Goal: Transaction & Acquisition: Purchase product/service

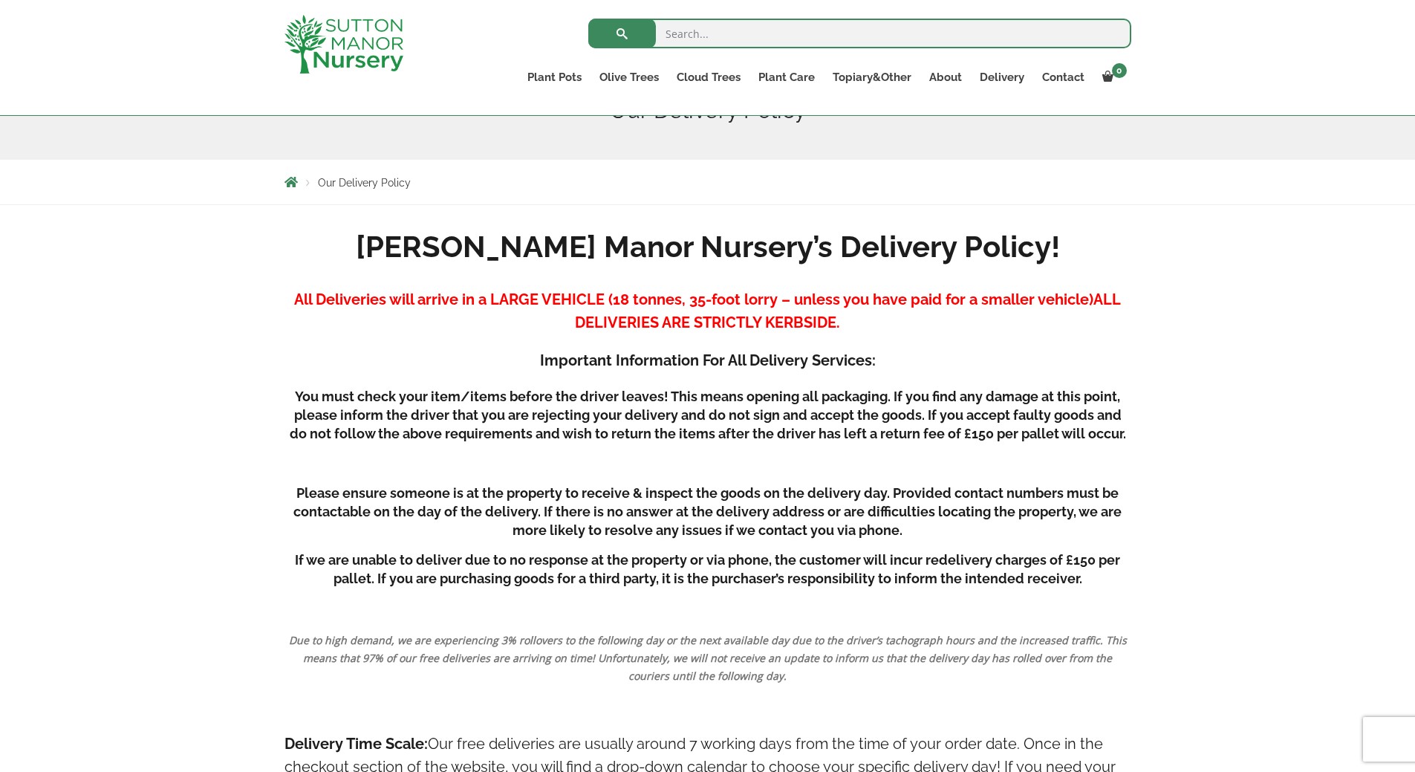
scroll to position [74, 0]
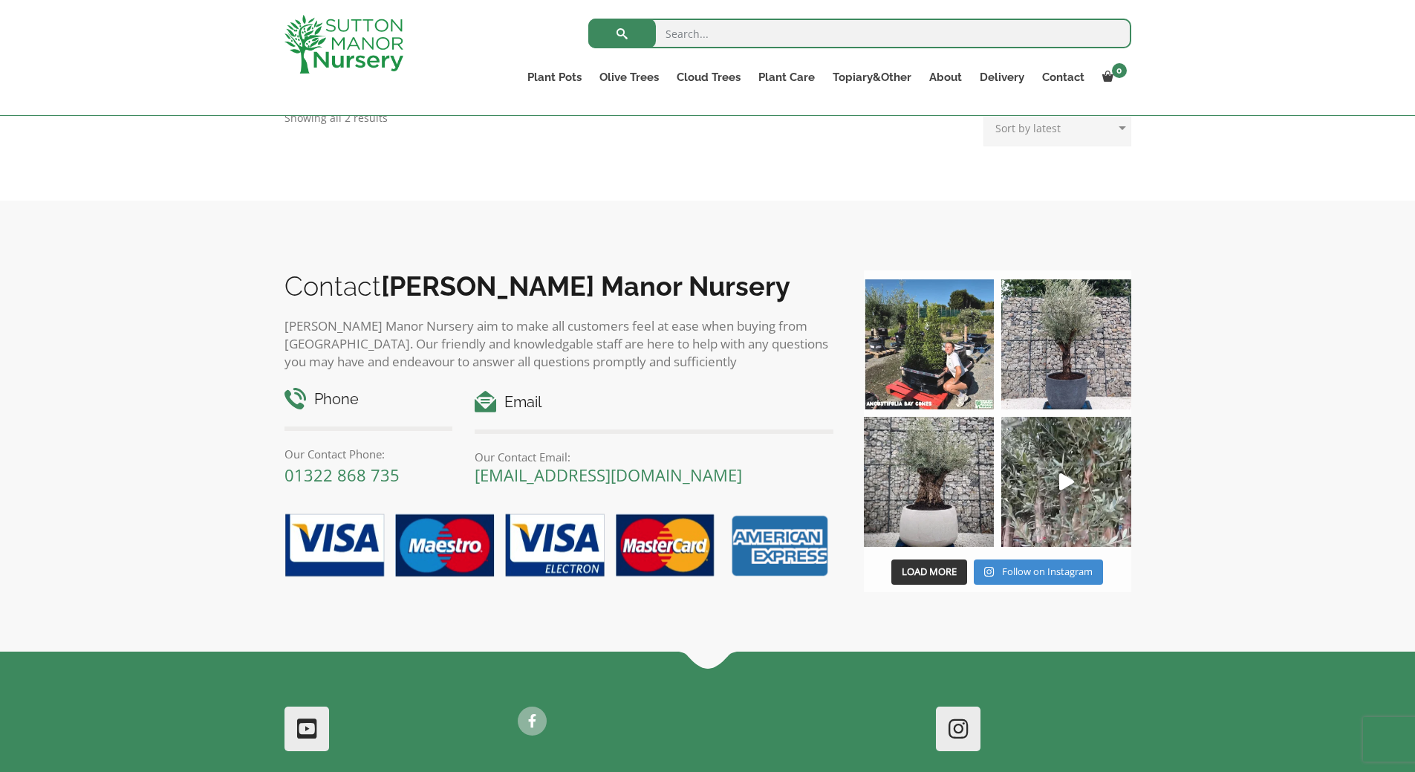
scroll to position [493, 0]
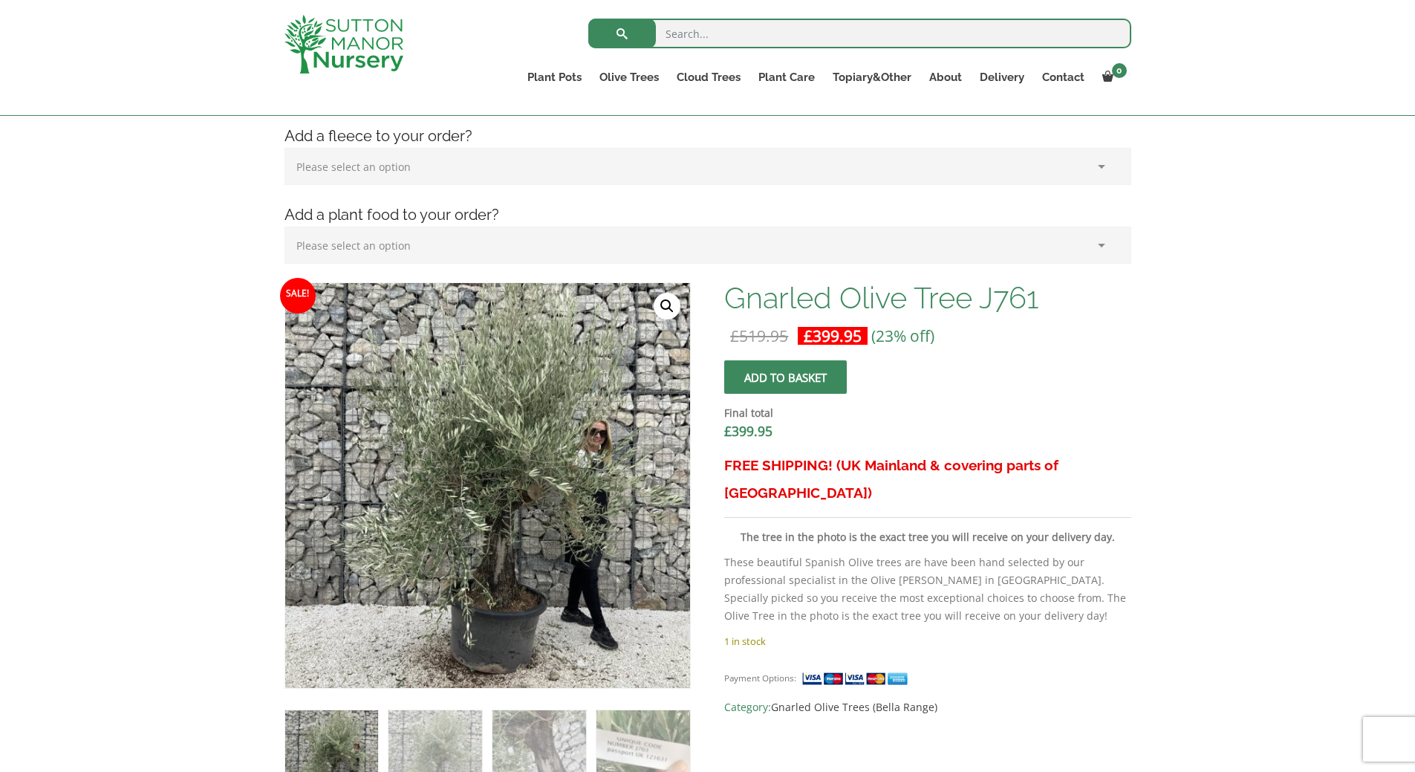
scroll to position [297, 0]
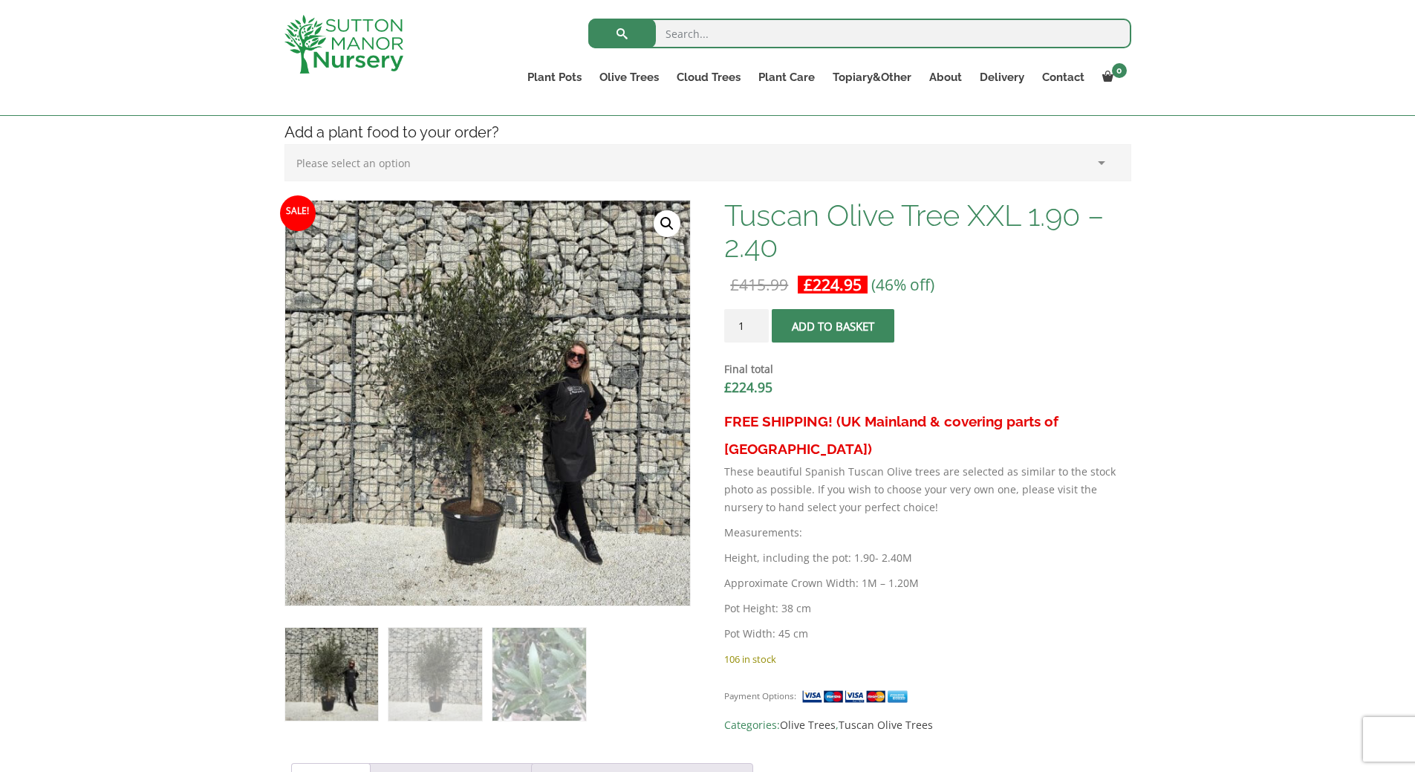
scroll to position [406, 0]
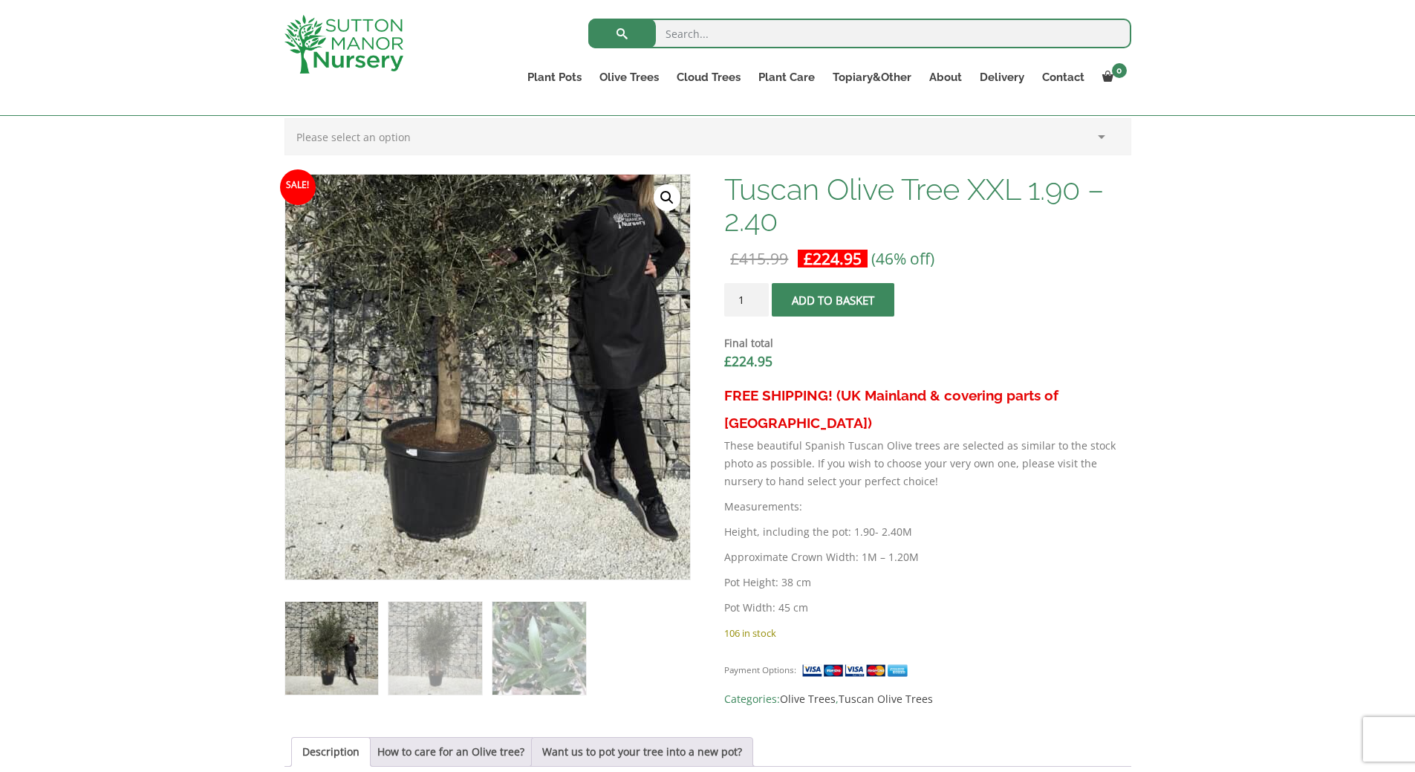
click at [530, 478] on img at bounding box center [467, 244] width 743 height 743
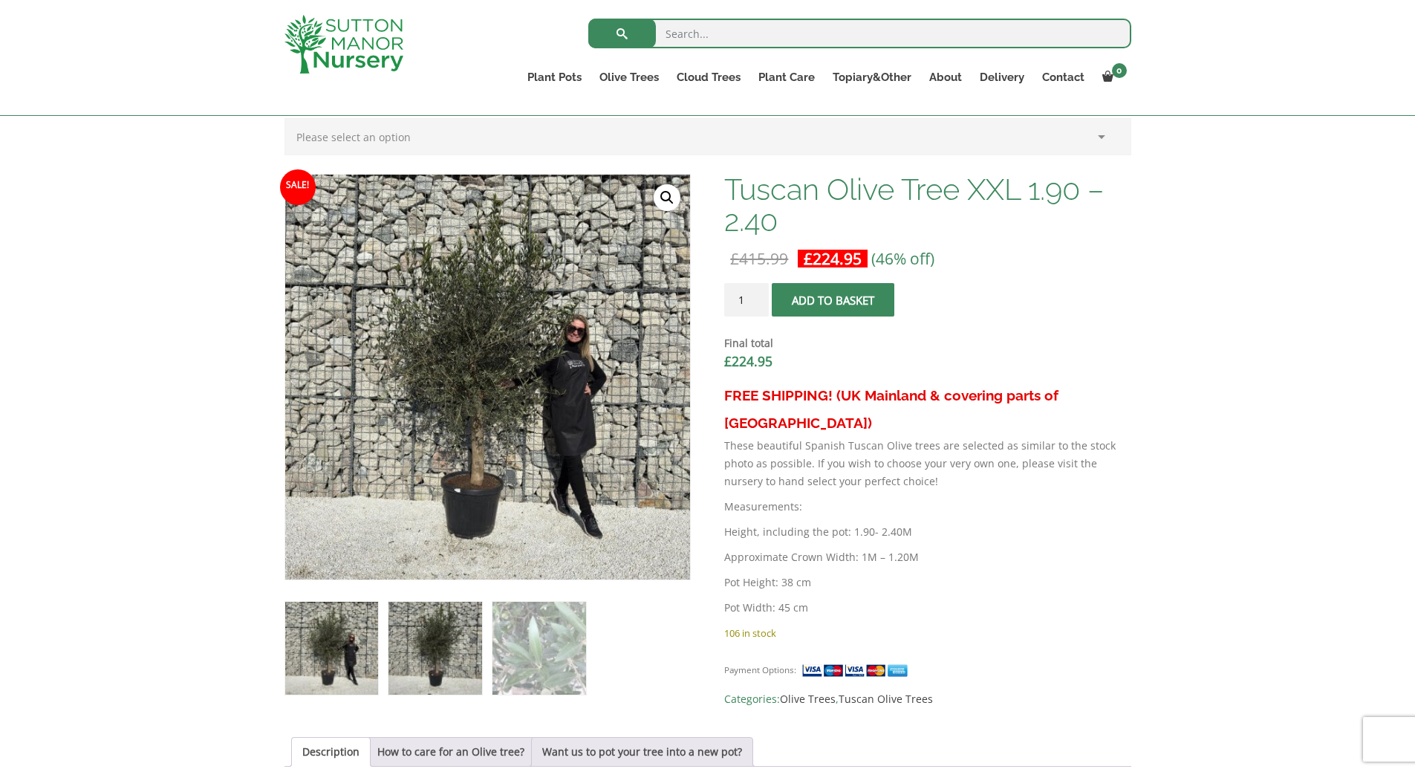
click at [444, 675] on img at bounding box center [435, 648] width 93 height 93
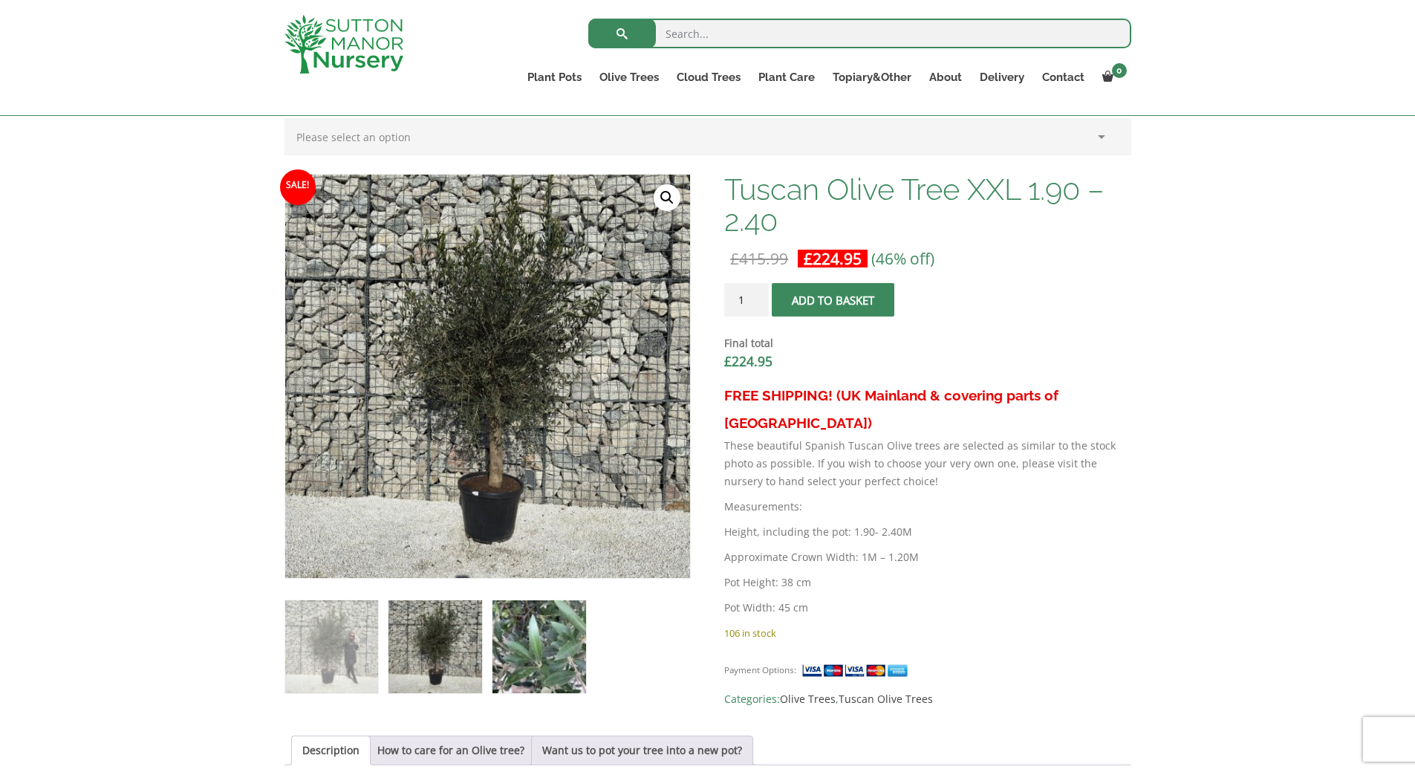
click at [561, 641] on img at bounding box center [539, 646] width 93 height 93
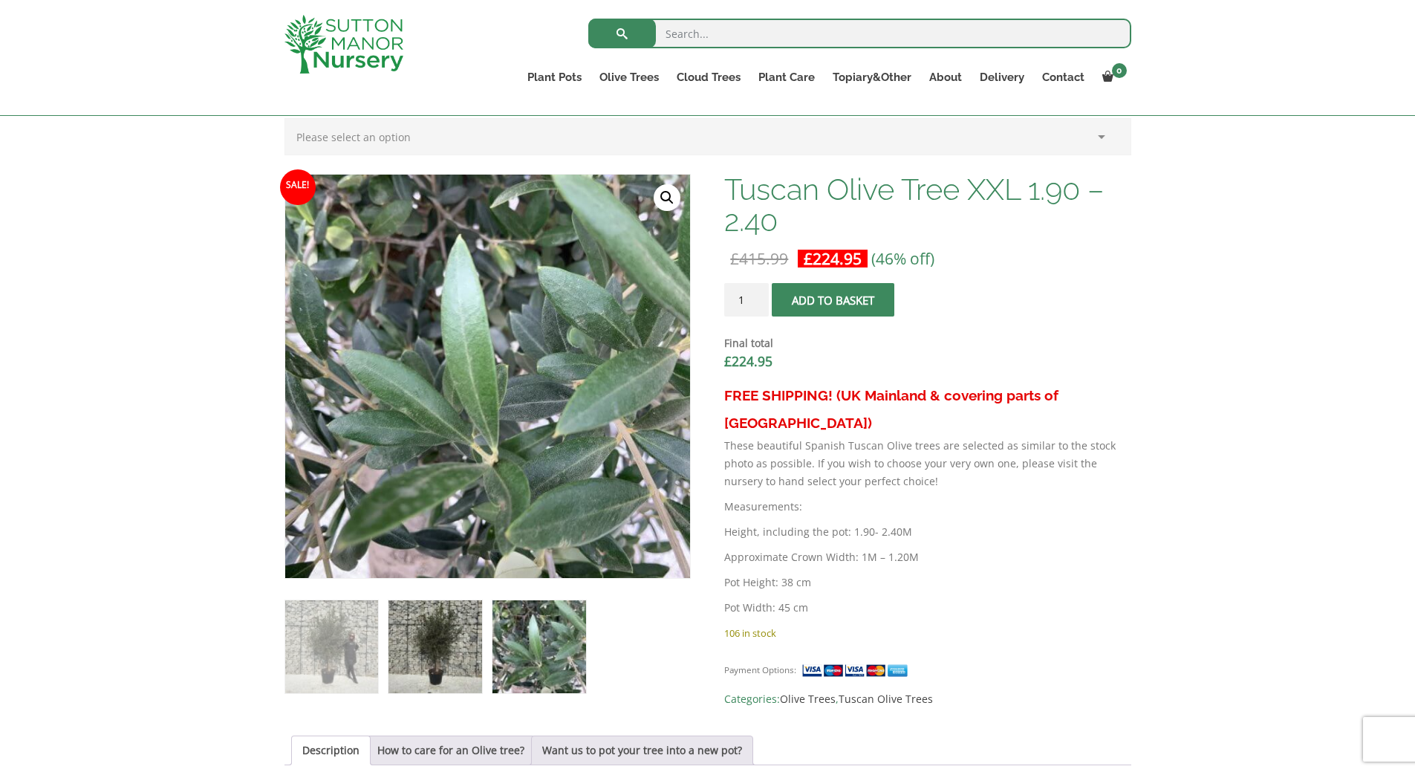
click at [459, 634] on img at bounding box center [435, 646] width 93 height 93
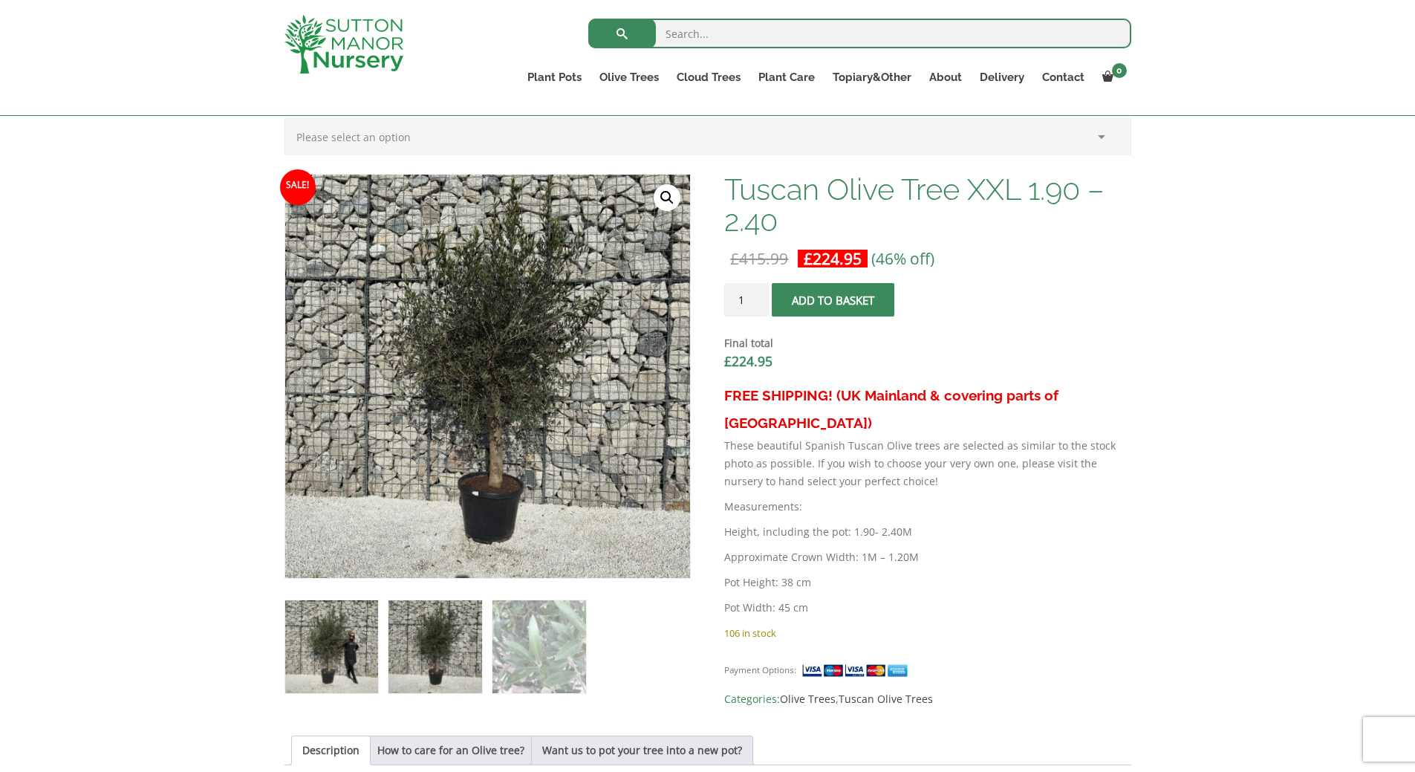
click at [353, 649] on img at bounding box center [331, 646] width 93 height 93
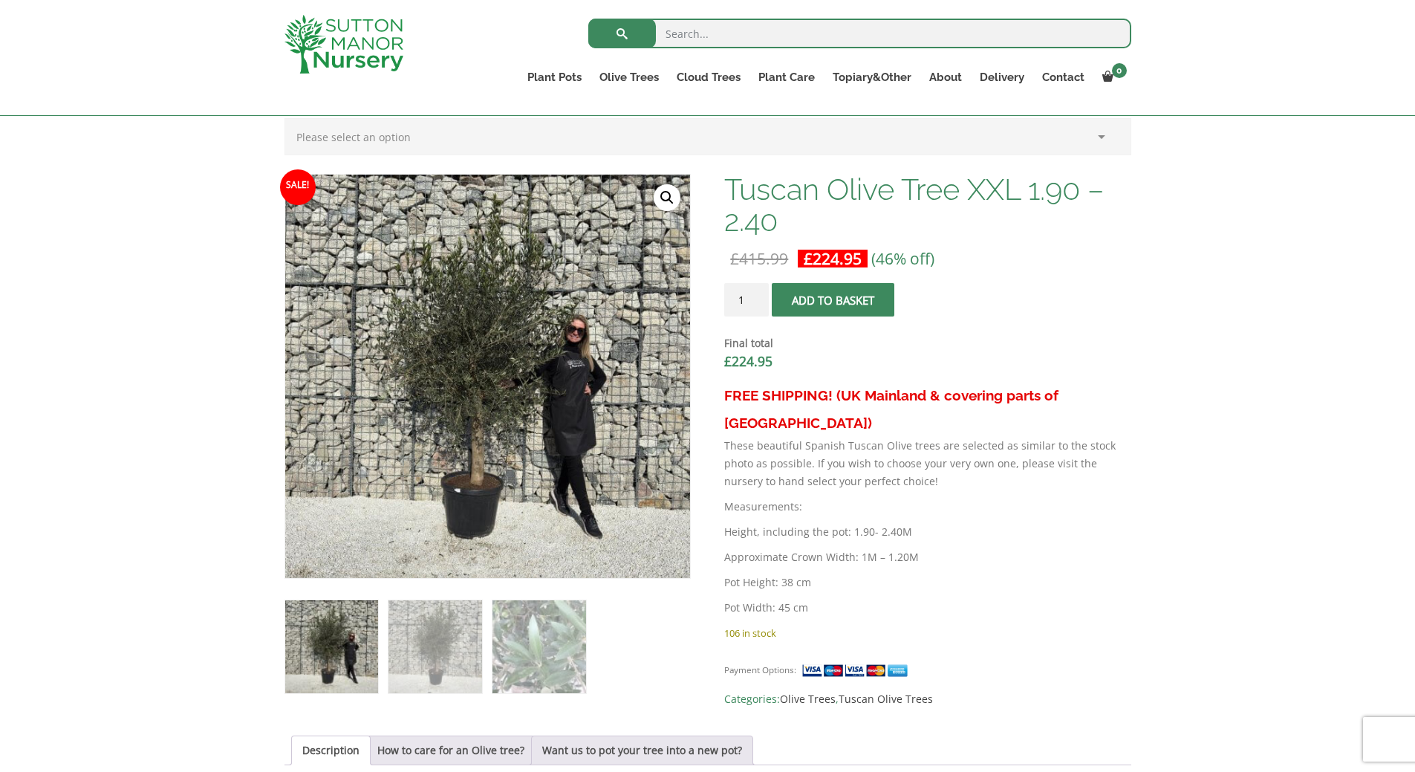
click at [834, 300] on span "submit" at bounding box center [834, 300] width 0 height 0
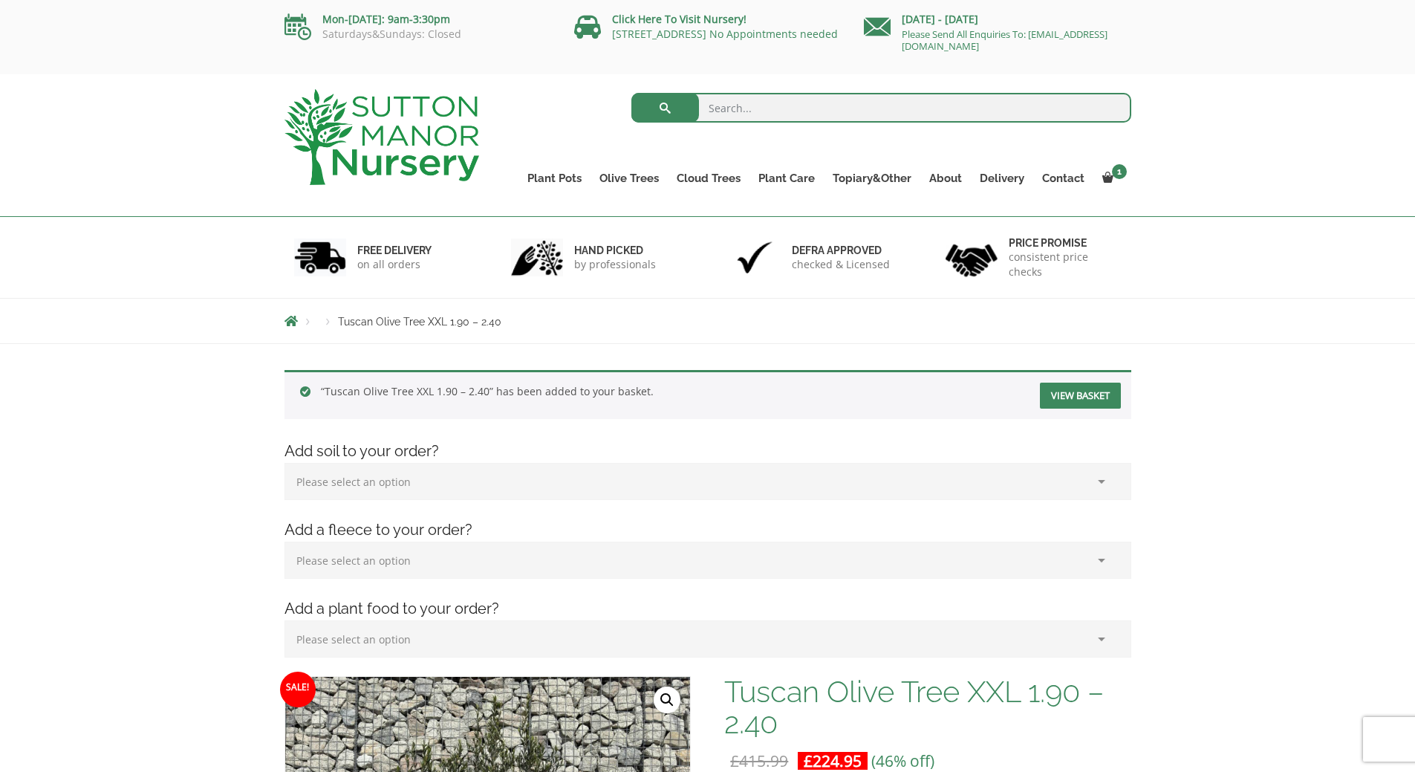
click at [1108, 487] on select "Please select an option (x1) 75L Bag (£34.99) (x2) 75L Bag (£69.98) (x3) 75L Ba…" at bounding box center [708, 481] width 847 height 37
click at [719, 474] on select "Please select an option (x1) 75L Bag (£34.99) (x2) 75L Bag (£69.98) (x3) 75L Ba…" at bounding box center [708, 481] width 847 height 37
click at [1097, 397] on link "View basket" at bounding box center [1080, 396] width 81 height 26
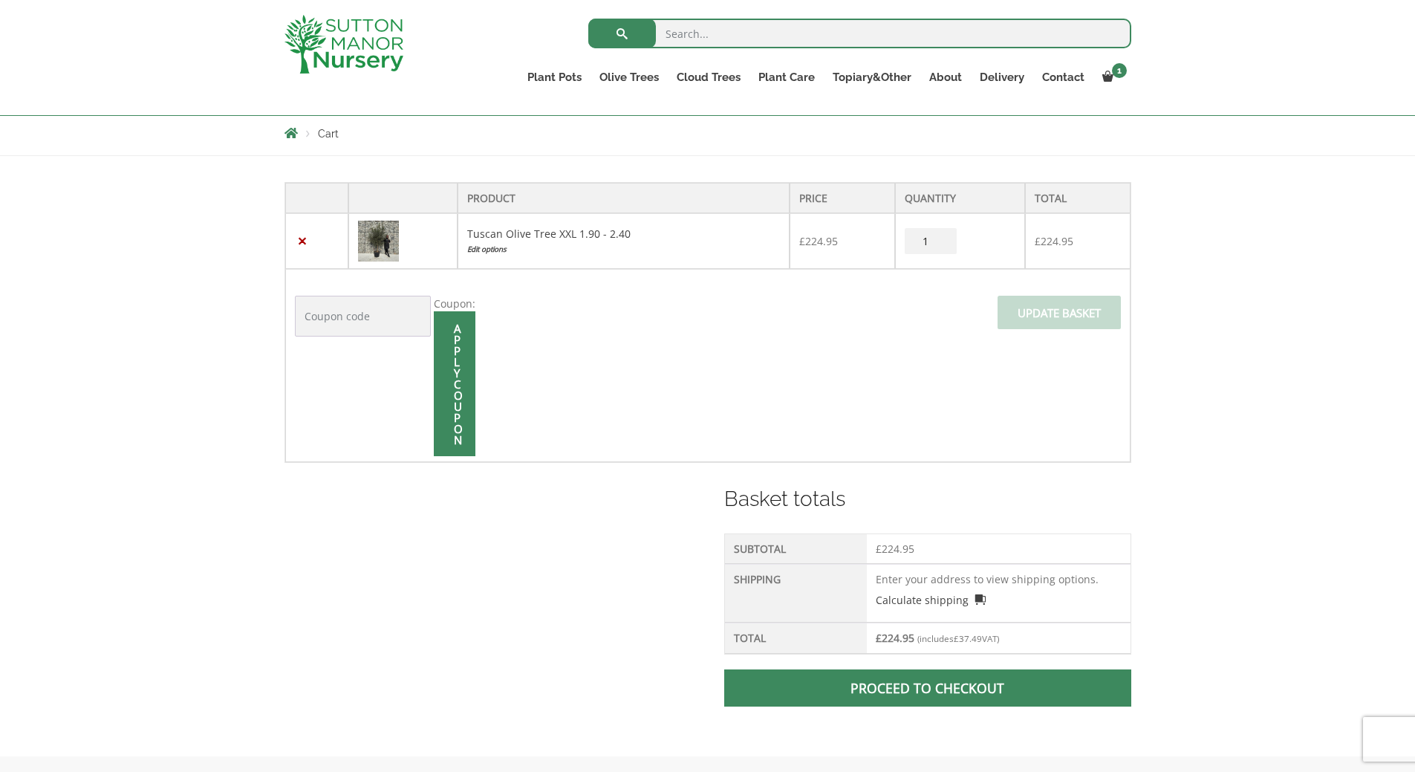
scroll to position [297, 0]
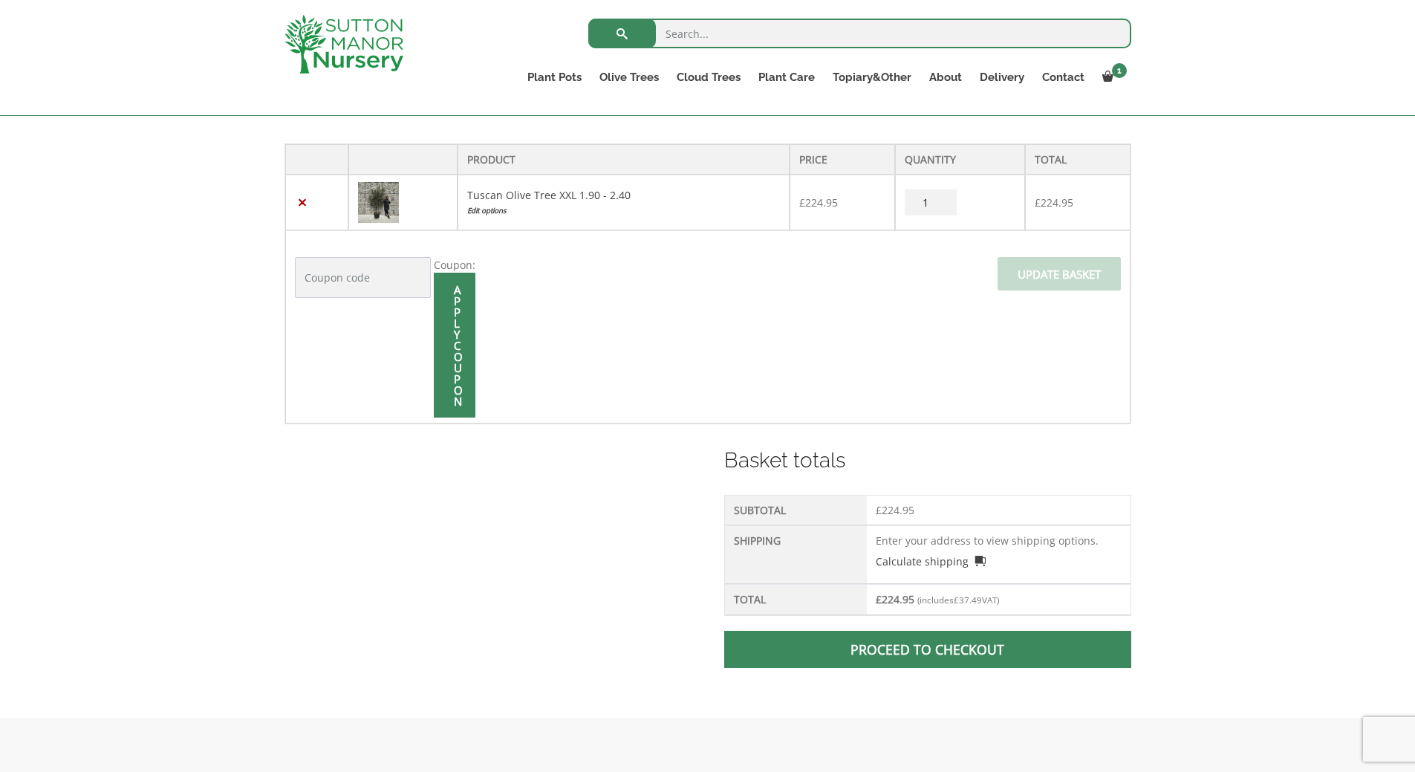
click at [984, 658] on link "Proceed to checkout" at bounding box center [927, 649] width 406 height 37
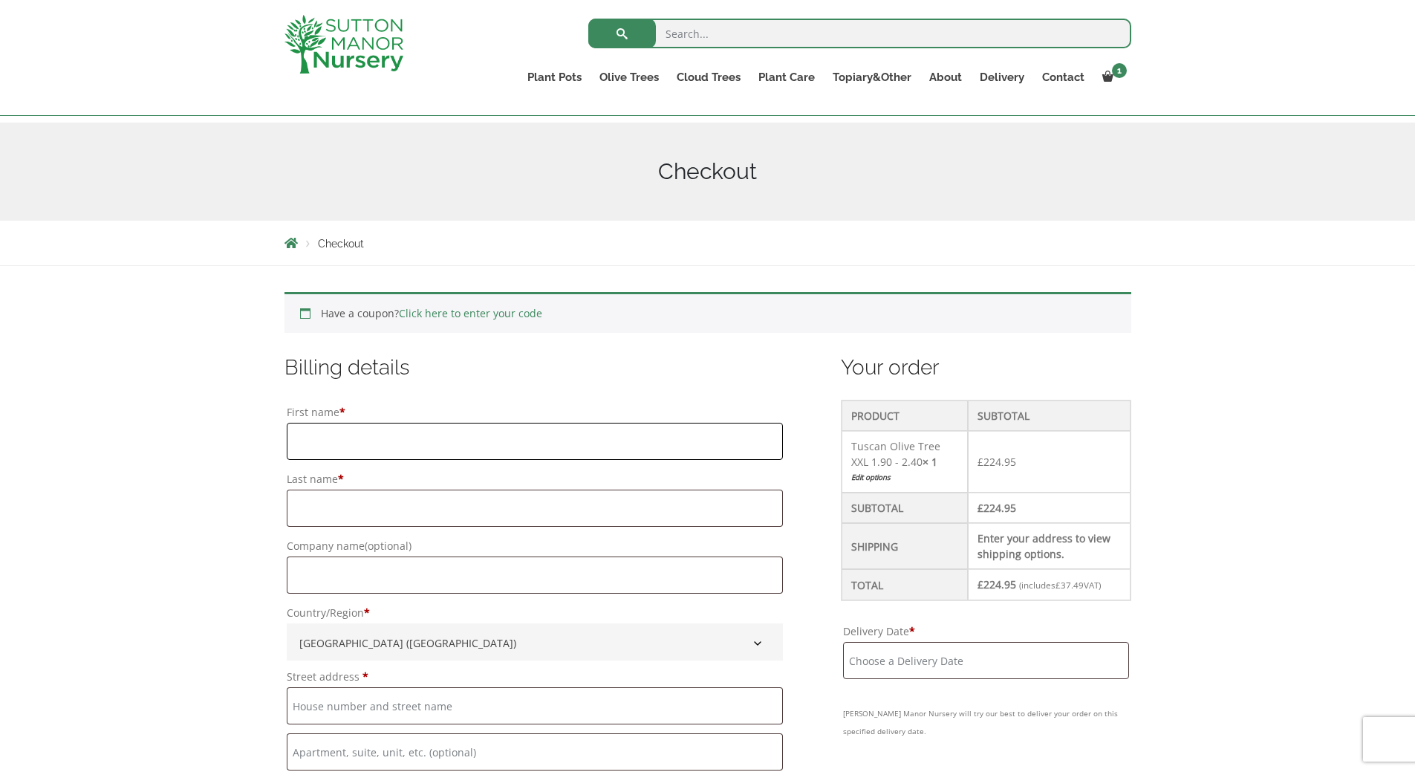
click at [361, 423] on input "First name *" at bounding box center [535, 441] width 497 height 37
type input "Anna"
click at [378, 500] on input "Last name *" at bounding box center [535, 508] width 497 height 37
type input "Arianova"
click at [326, 572] on input "Company name (optional)" at bounding box center [535, 574] width 497 height 37
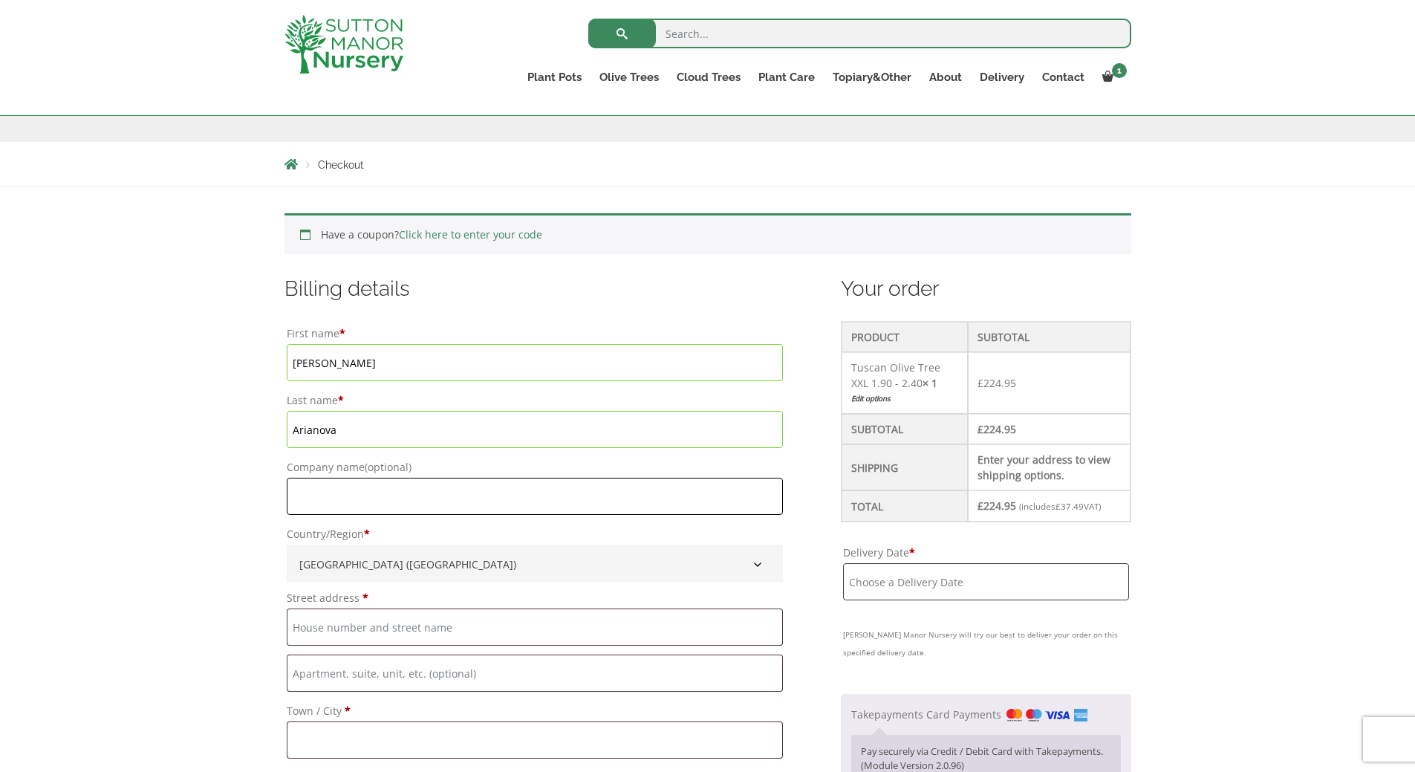
scroll to position [297, 0]
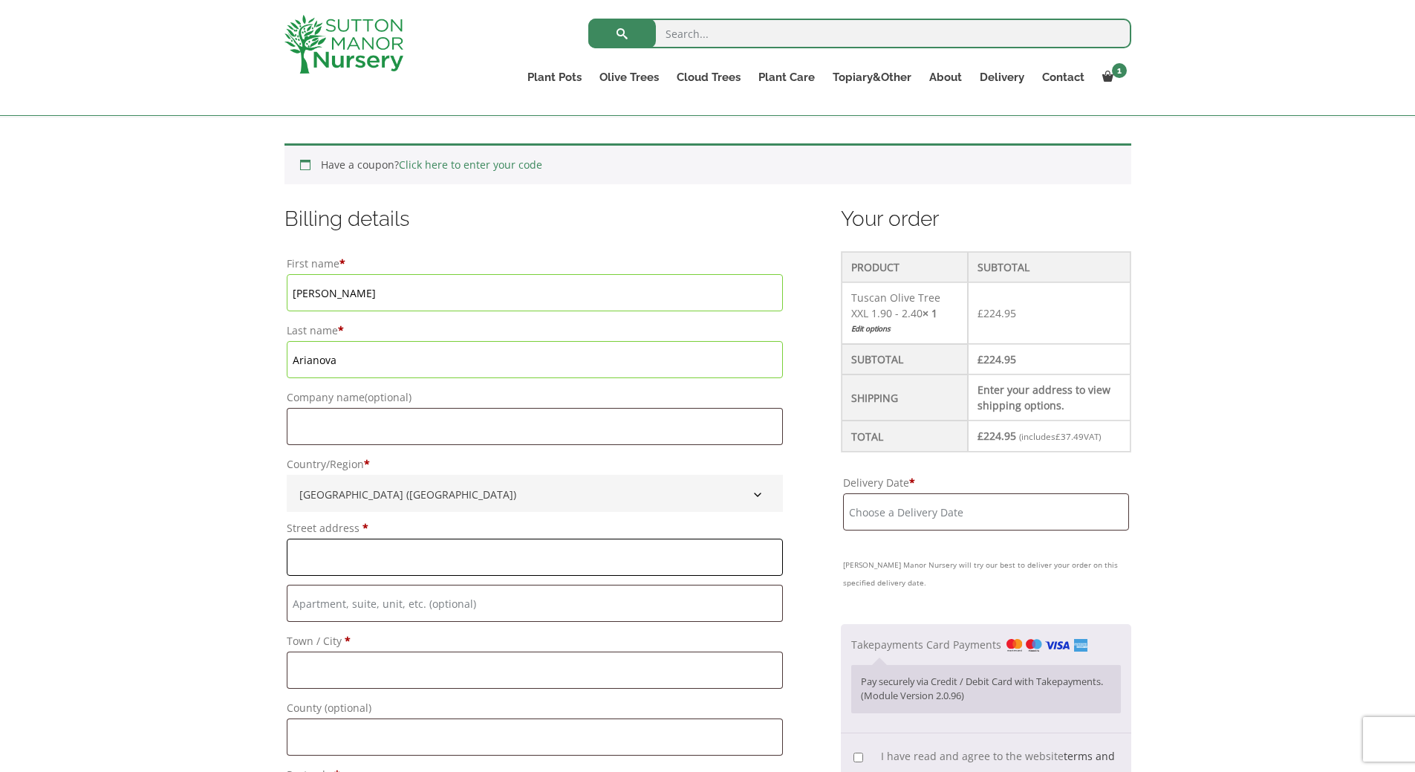
click at [359, 564] on input "Street address *" at bounding box center [535, 557] width 497 height 37
type input "23b Brackley Road"
click at [310, 666] on input "Town / City *" at bounding box center [535, 670] width 497 height 37
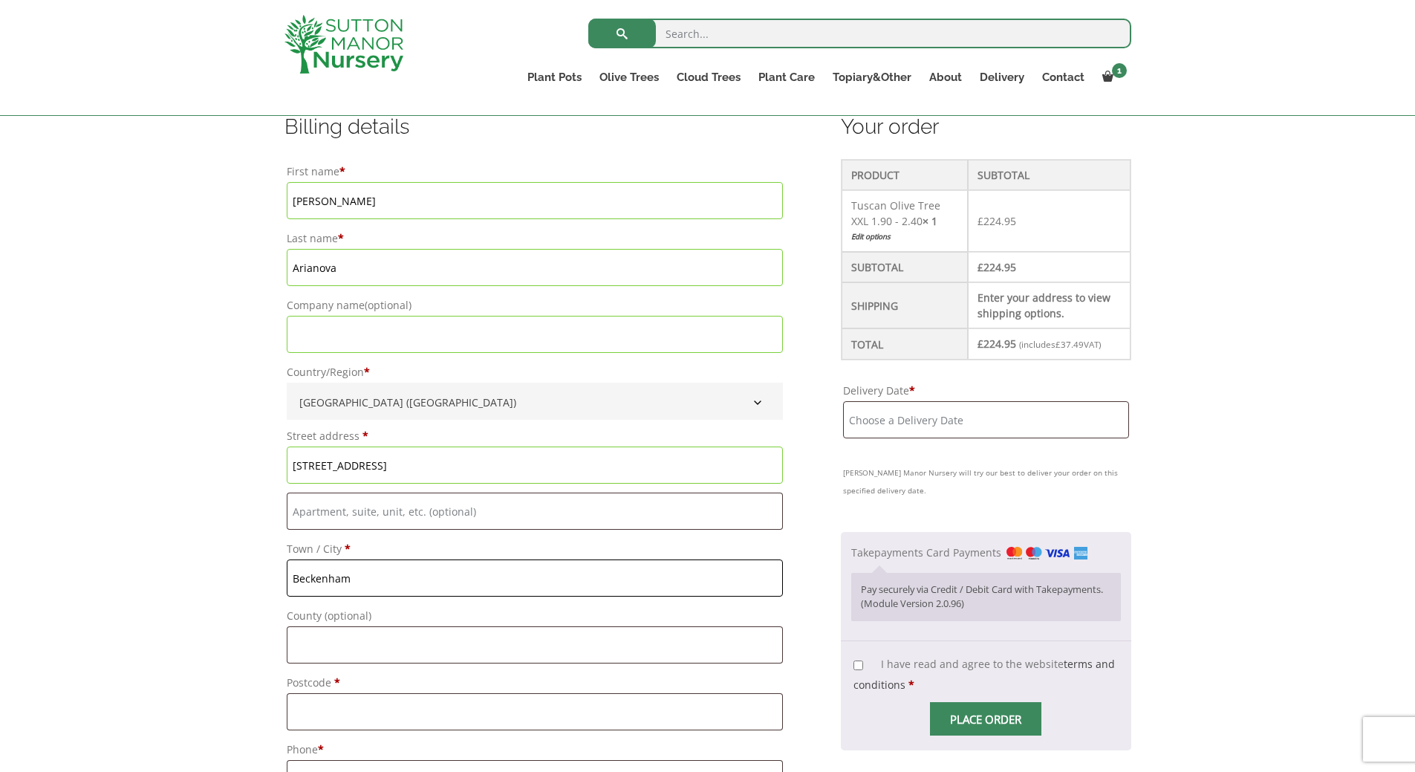
scroll to position [446, 0]
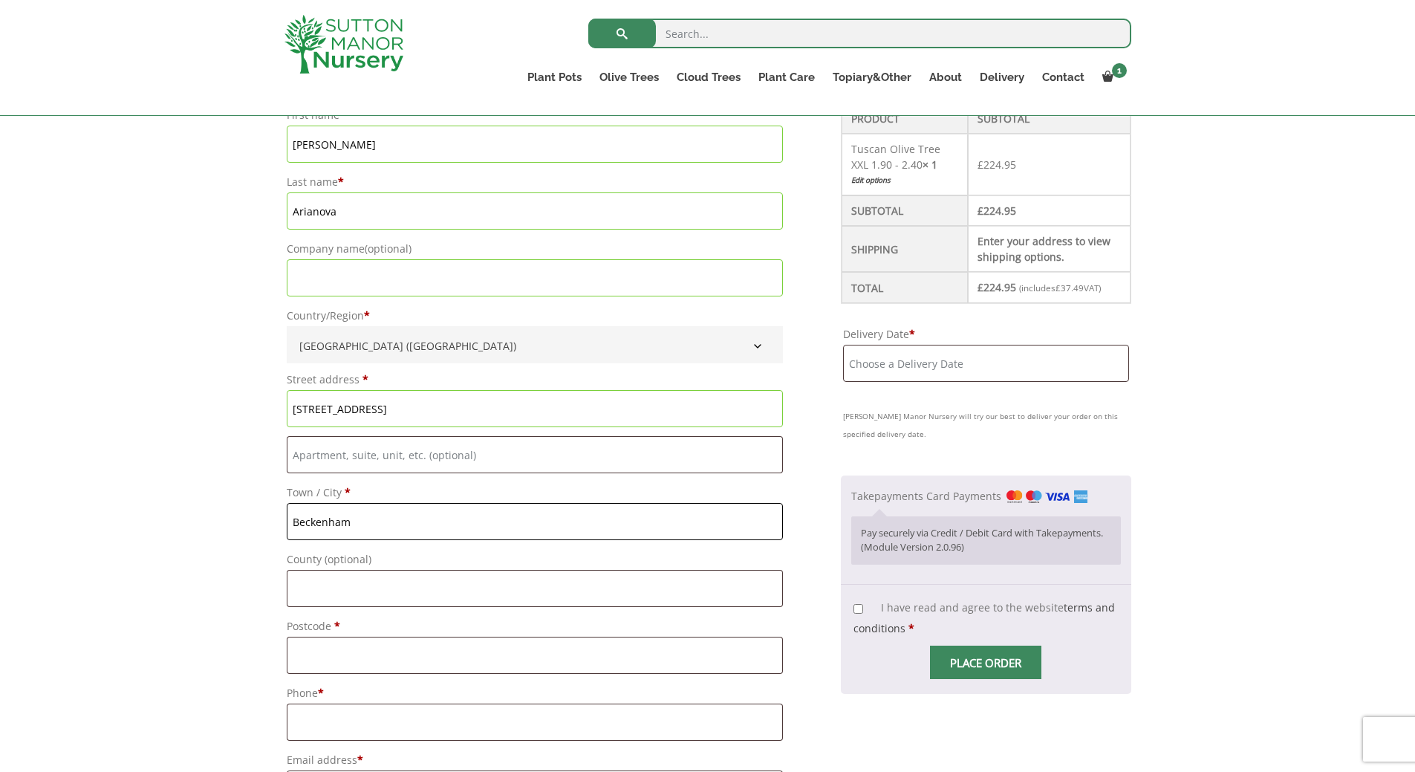
type input "Beckenham"
click at [327, 591] on input "County (optional)" at bounding box center [535, 588] width 497 height 37
click at [319, 660] on input "Postcode *" at bounding box center [535, 655] width 497 height 37
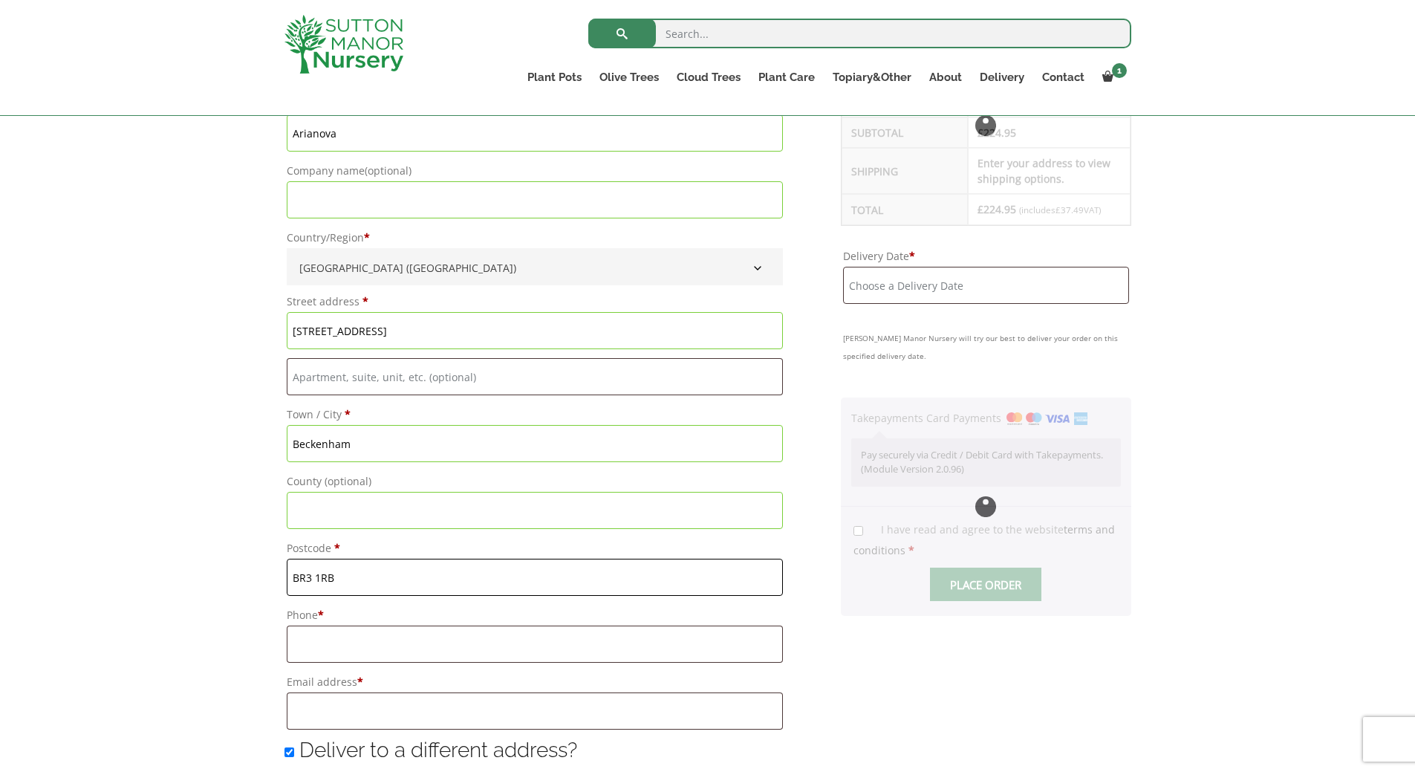
scroll to position [594, 0]
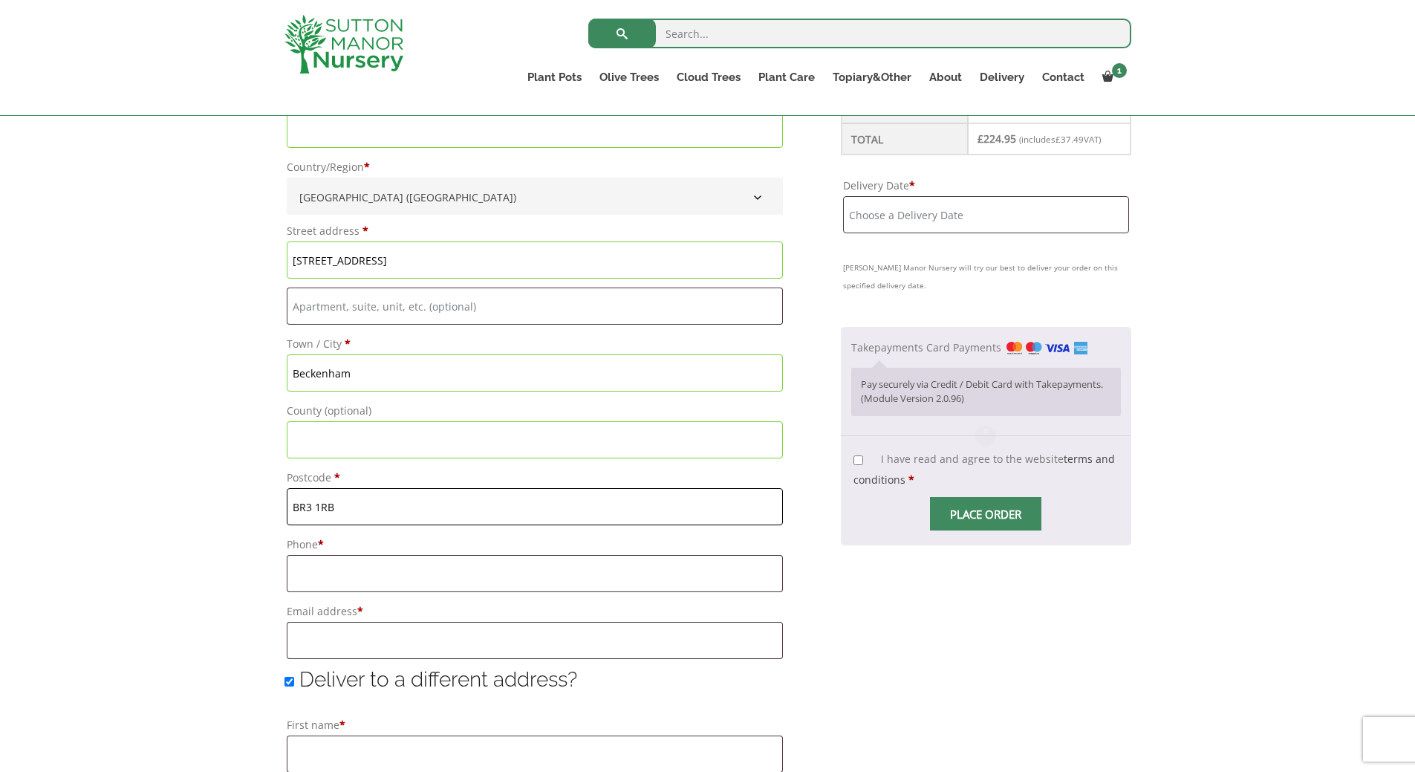
type input "BR3 1RB"
click at [406, 579] on input "Phone *" at bounding box center [535, 573] width 497 height 37
type input "07783399507"
click at [340, 636] on input "Email address *" at bounding box center [535, 640] width 497 height 37
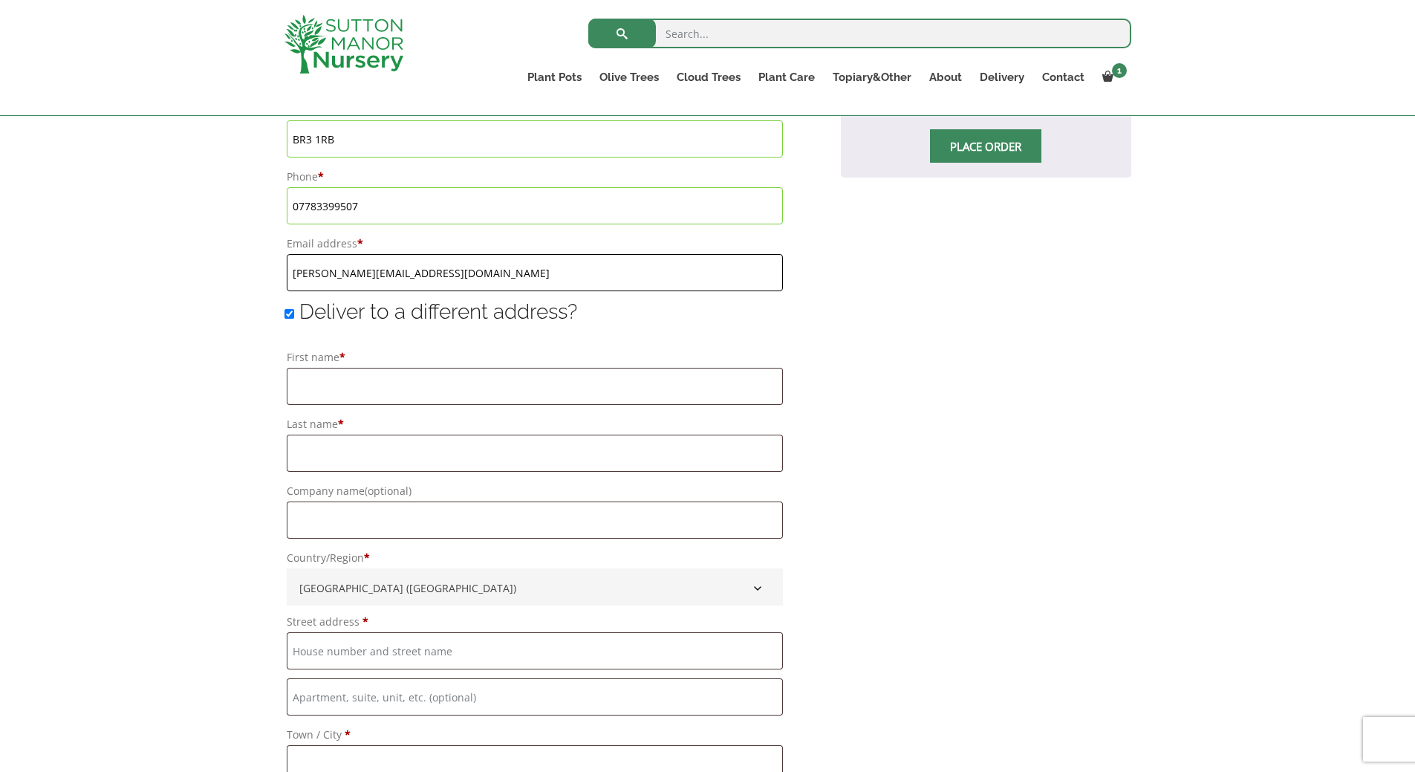
scroll to position [966, 0]
type input "anna.arianova@gmail.com"
click at [291, 311] on input "Deliver to a different address?" at bounding box center [290, 310] width 10 height 10
checkbox input "false"
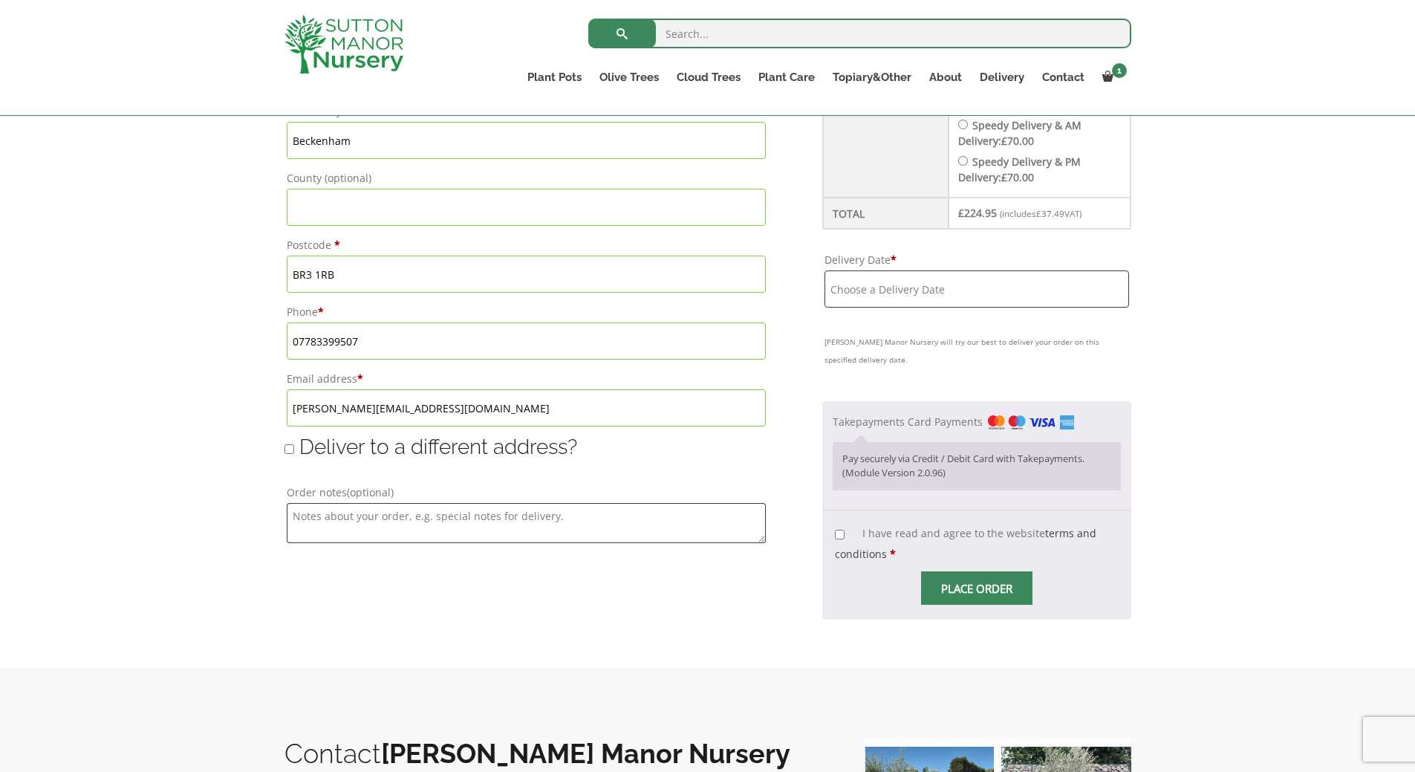
scroll to position [817, 0]
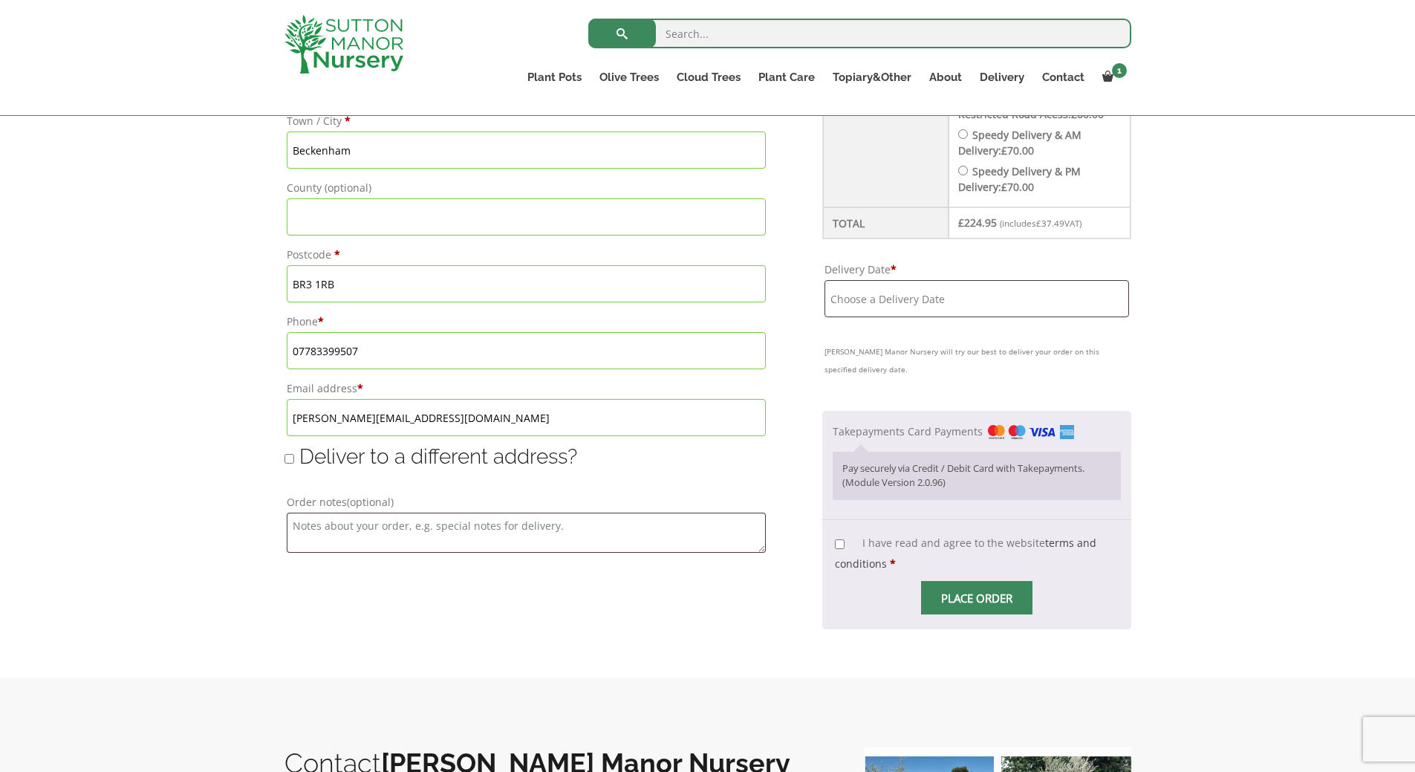
click at [856, 308] on input "Delivery Date *" at bounding box center [977, 298] width 305 height 37
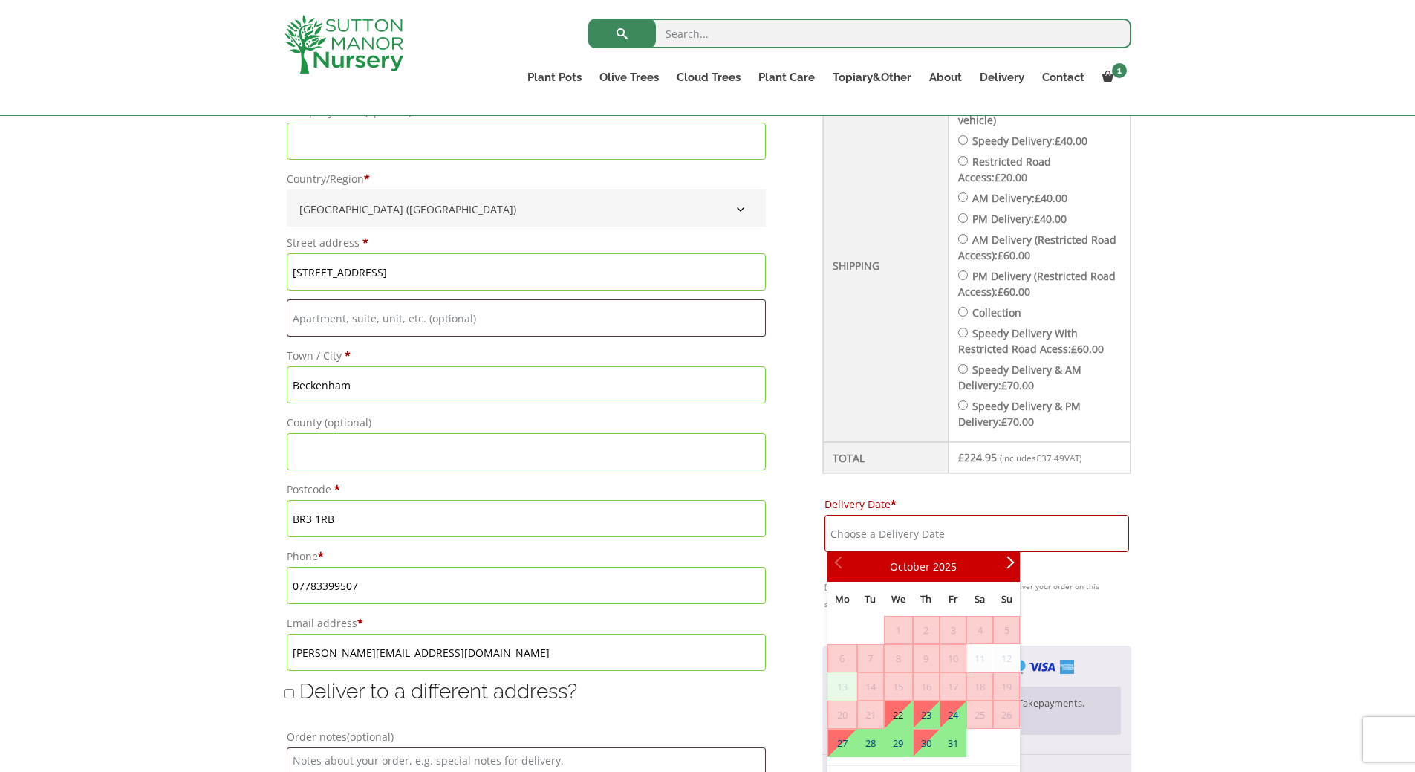
scroll to position [669, 0]
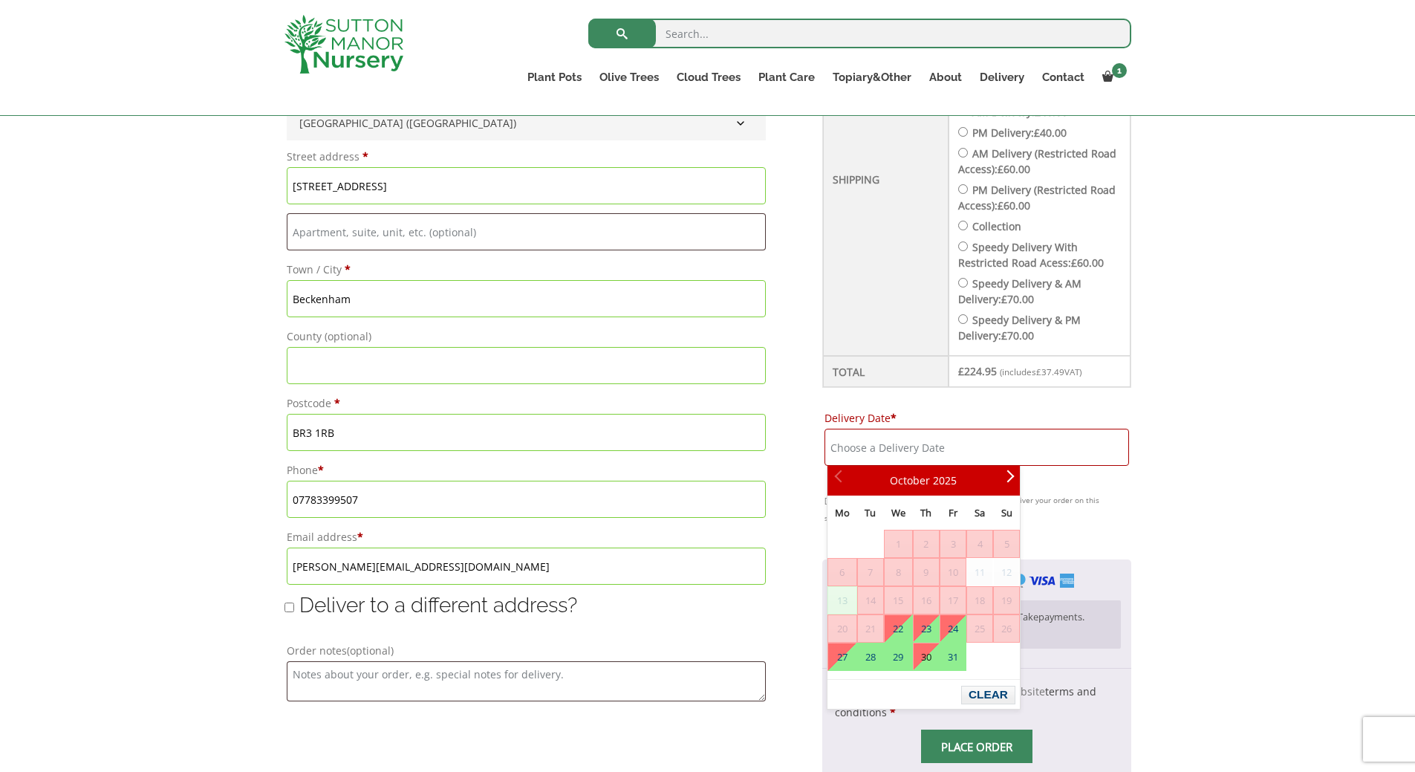
click at [927, 663] on link "30" at bounding box center [926, 656] width 25 height 27
type input "30 October, 2025"
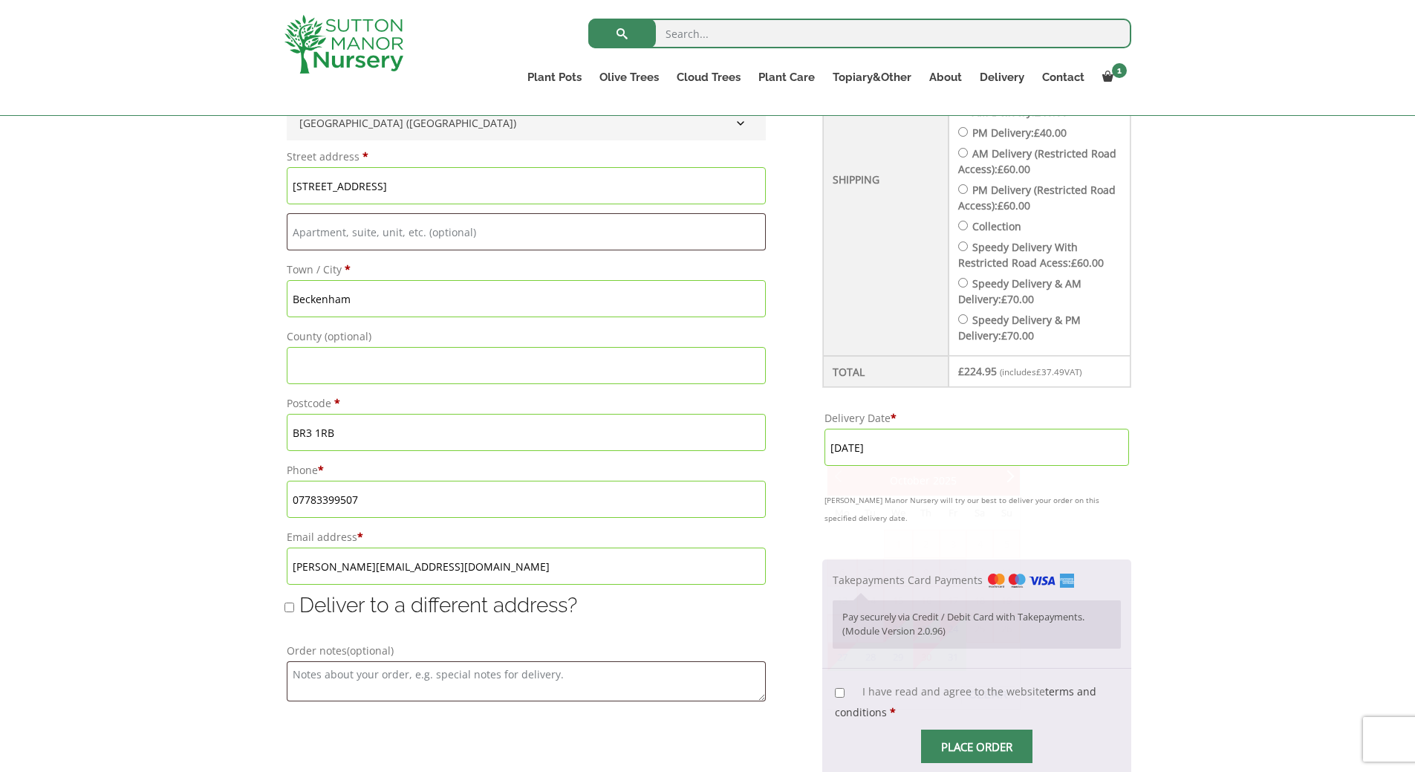
click at [964, 455] on input "30 October, 2025" at bounding box center [977, 447] width 305 height 37
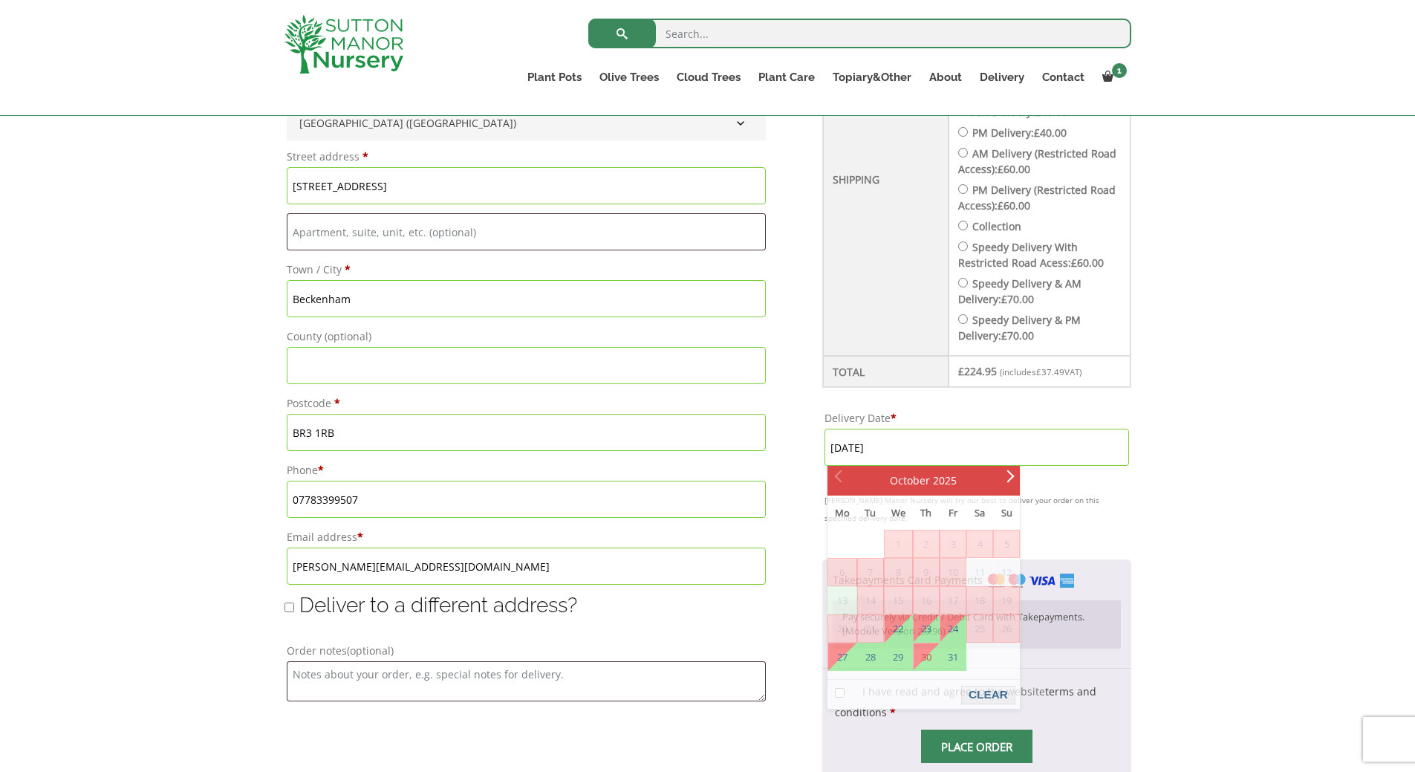
click at [1188, 574] on div "Have a coupon? Click here to enter your code Apply coupon Billing details First…" at bounding box center [707, 286] width 1415 height 1080
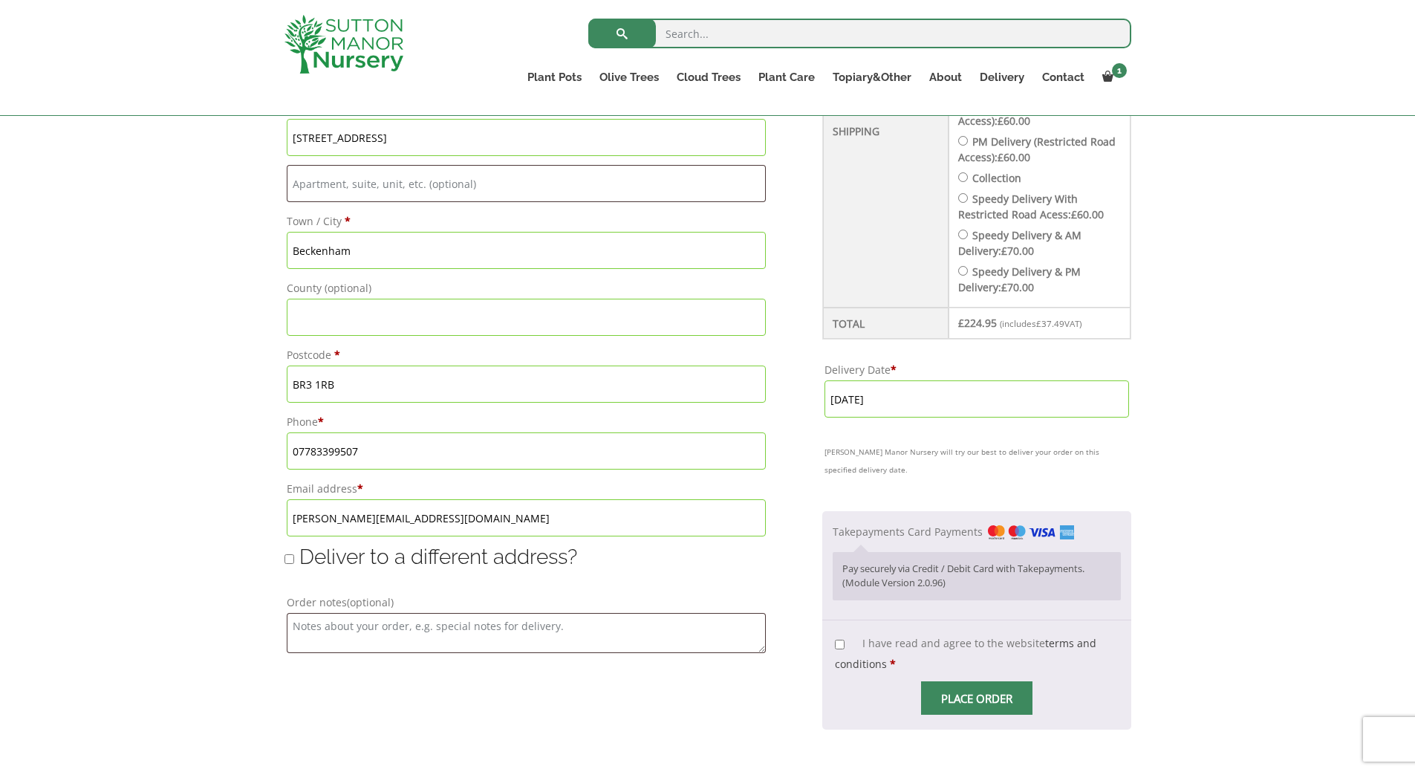
scroll to position [743, 0]
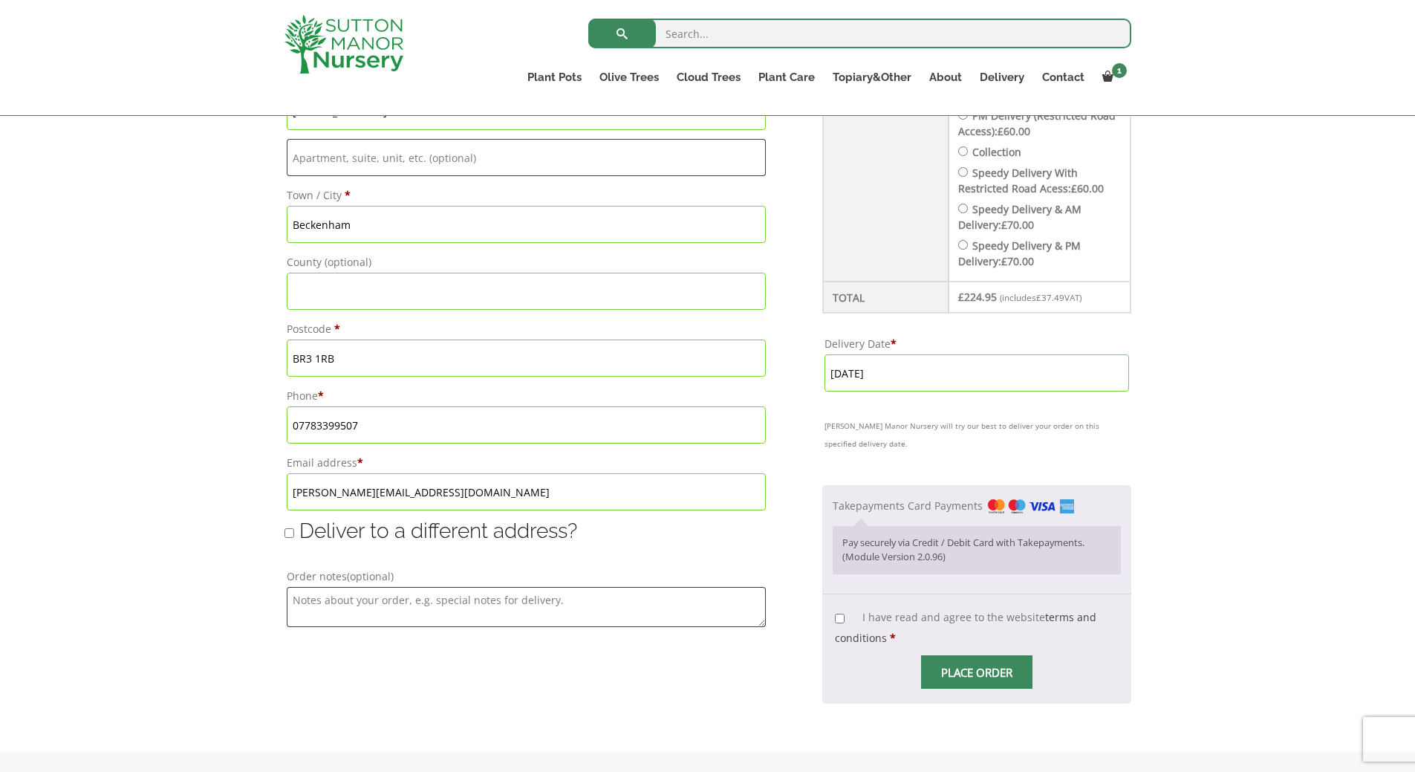
click at [840, 618] on input "I have read and agree to the website terms and conditions *" at bounding box center [840, 619] width 10 height 10
checkbox input "true"
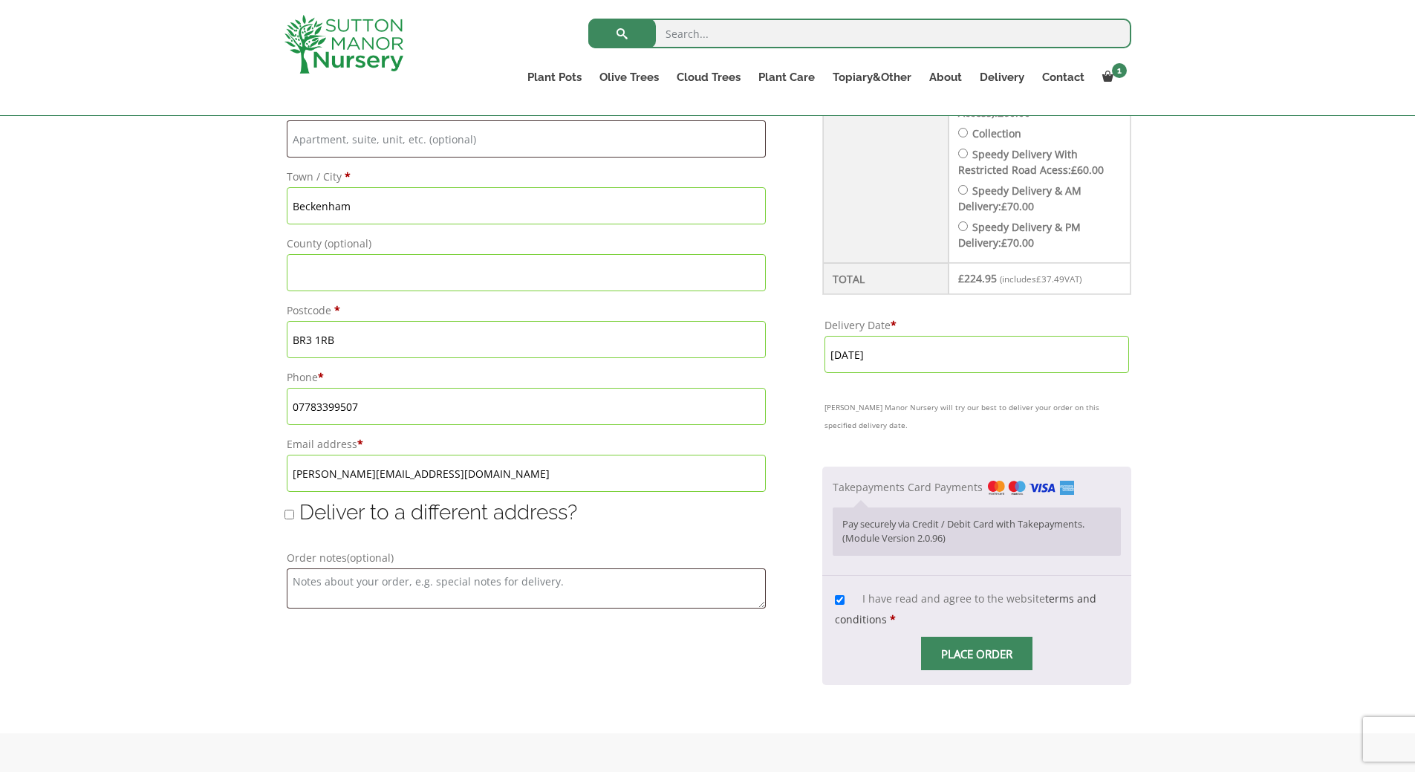
scroll to position [966, 0]
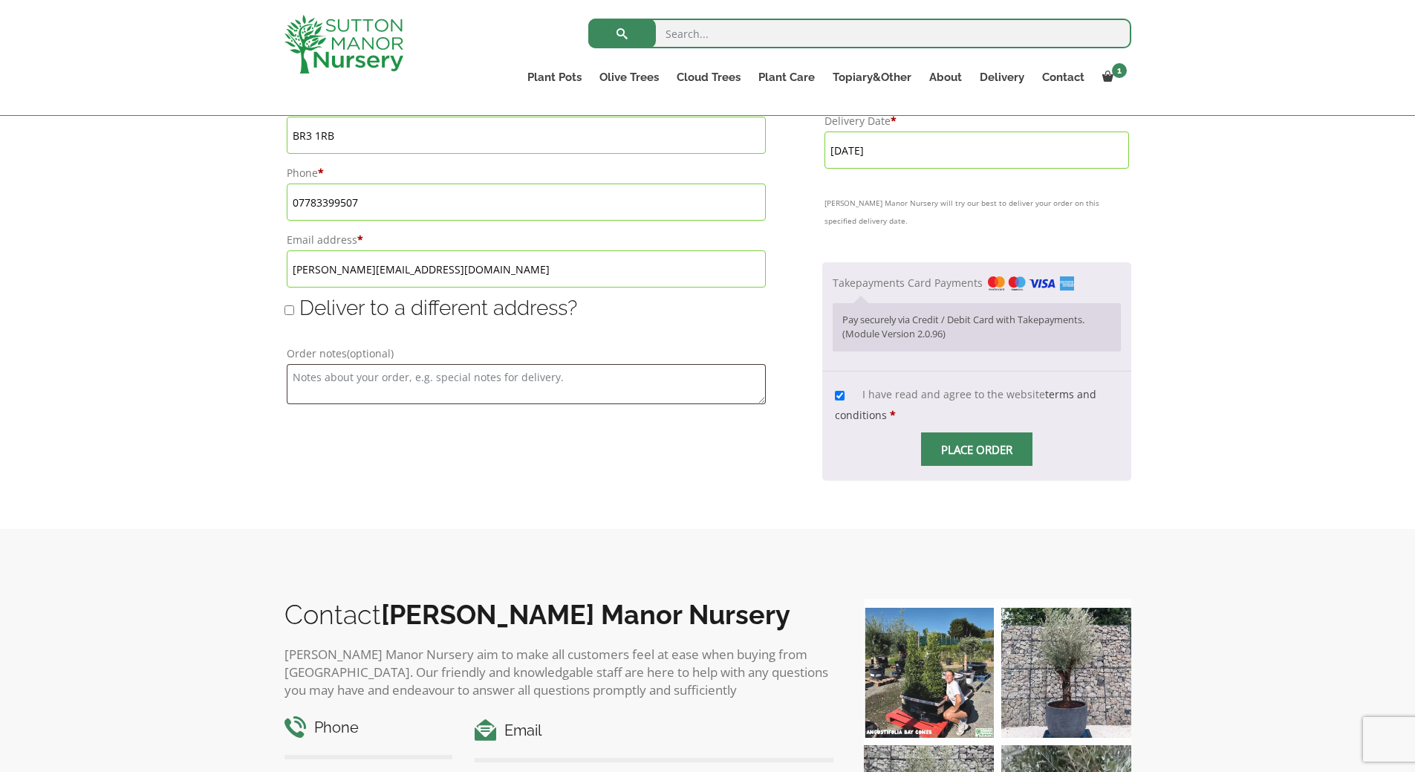
click at [977, 449] on span "Checkout" at bounding box center [977, 449] width 0 height 0
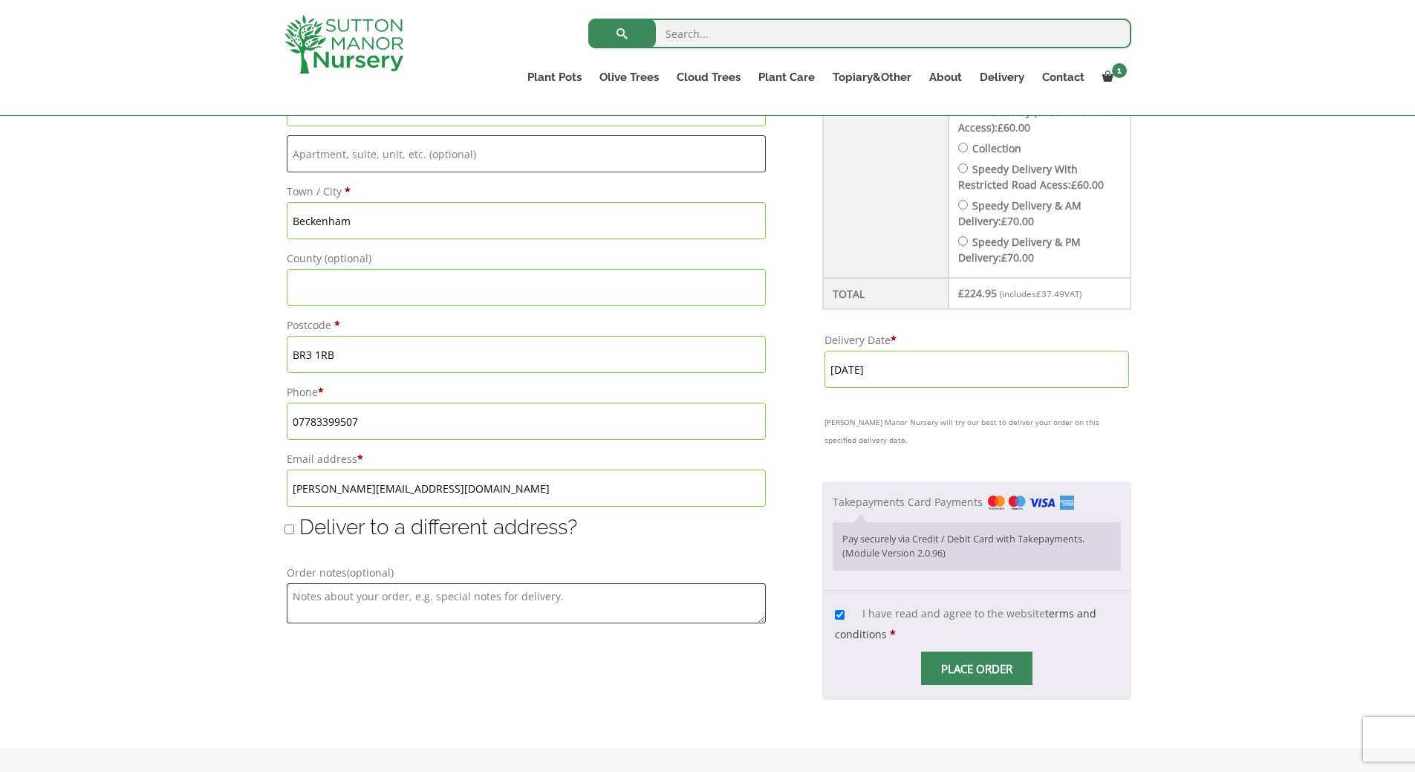
scroll to position [743, 0]
click at [910, 537] on p "Pay securely via Credit / Debit Card with Takepayments. (Module Version 2.0.96)" at bounding box center [976, 550] width 269 height 29
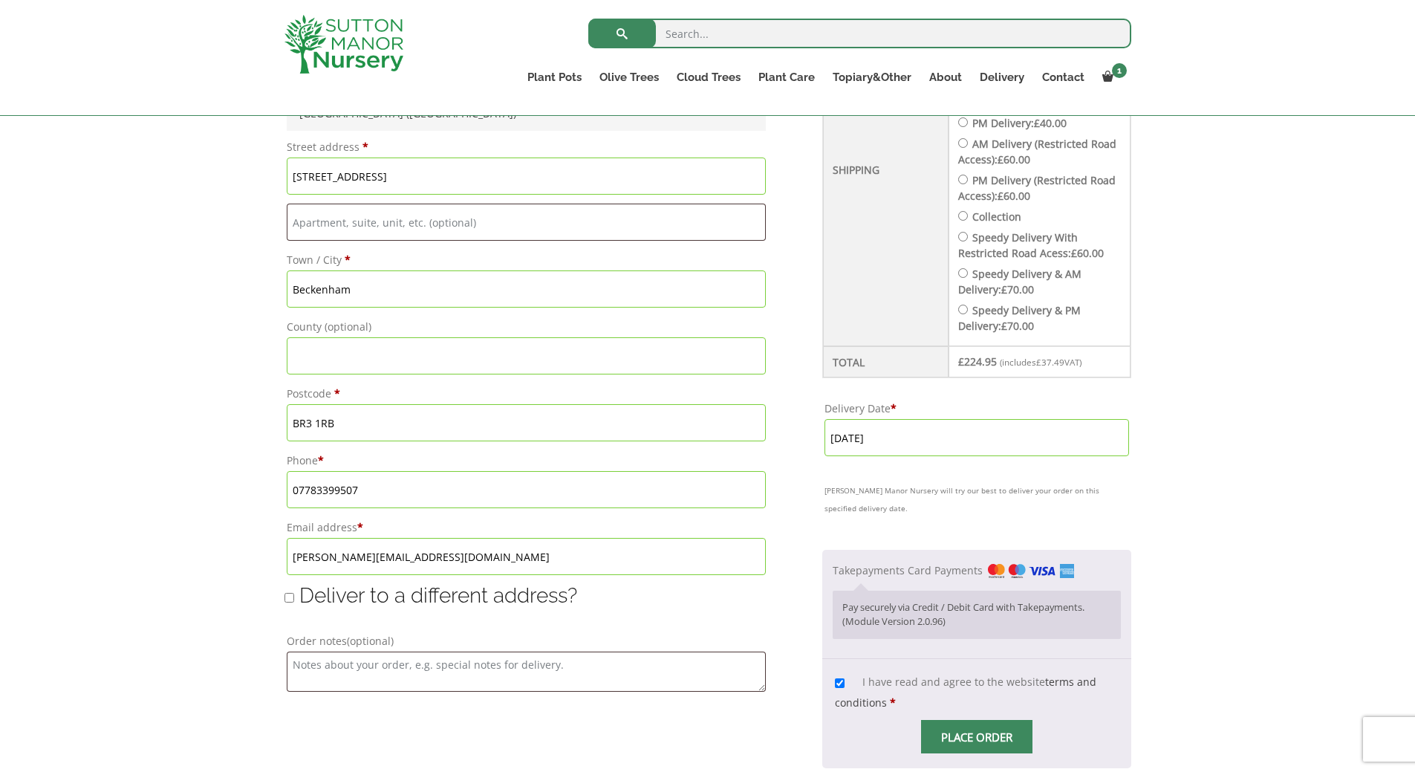
scroll to position [817, 0]
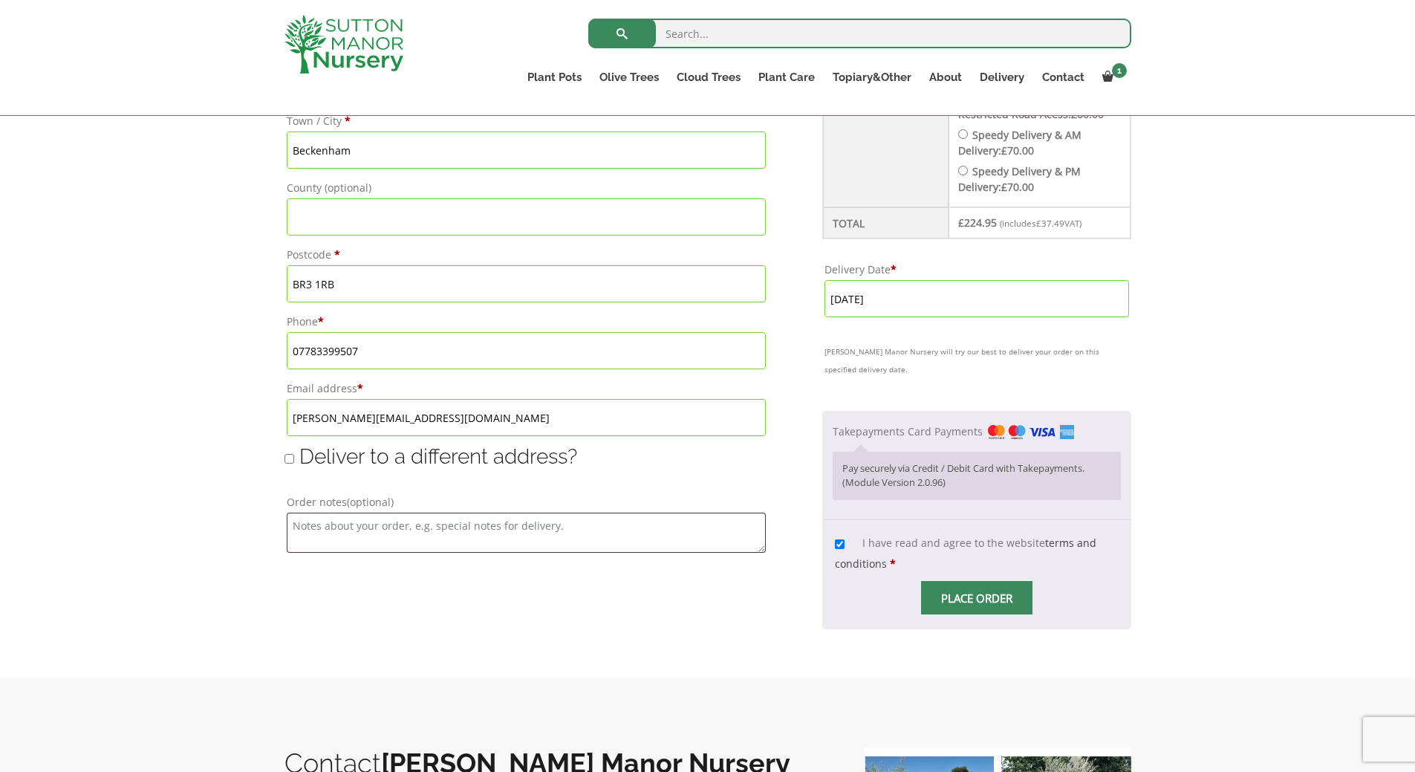
click at [977, 598] on span "Checkout" at bounding box center [977, 598] width 0 height 0
click at [865, 434] on label "Takepayments Card Payments" at bounding box center [953, 431] width 241 height 14
click at [0, 0] on input "Takepayments Card Payments" at bounding box center [0, 0] width 0 height 0
click at [1003, 435] on img "Checkout" at bounding box center [1031, 431] width 86 height 13
click at [0, 0] on input "Takepayments Card Payments" at bounding box center [0, 0] width 0 height 0
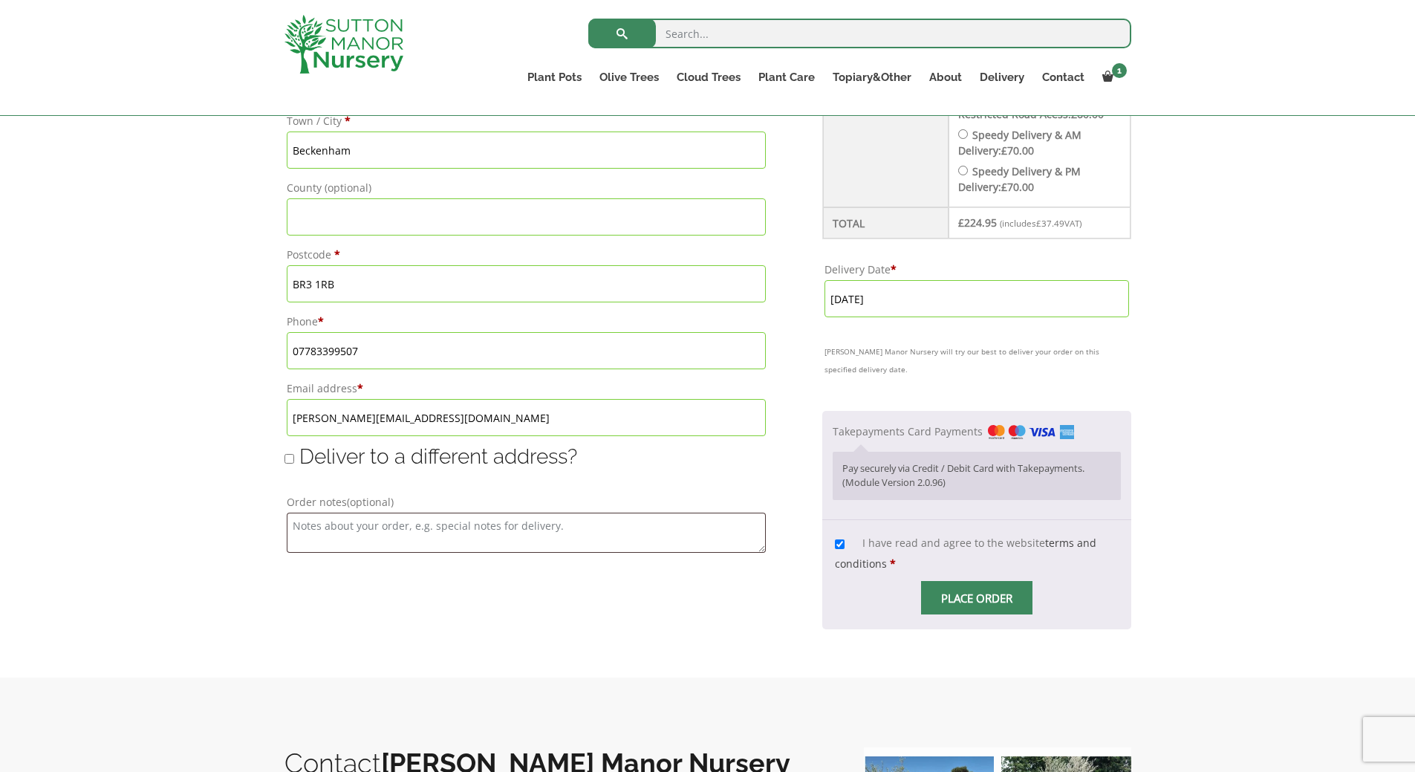
click at [1007, 474] on p "Pay securely via Credit / Debit Card with Takepayments. (Module Version 2.0.96)" at bounding box center [976, 475] width 269 height 29
click at [896, 497] on div "Pay securely via Credit / Debit Card with Takepayments. (Module Version 2.0.96)" at bounding box center [977, 476] width 288 height 48
click at [874, 489] on p "Pay securely via Credit / Debit Card with Takepayments. (Module Version 2.0.96)" at bounding box center [976, 475] width 269 height 29
drag, startPoint x: 968, startPoint y: 486, endPoint x: 845, endPoint y: 465, distance: 125.1
click at [845, 465] on p "Pay securely via Credit / Debit Card with Takepayments. (Module Version 2.0.96)" at bounding box center [976, 475] width 269 height 29
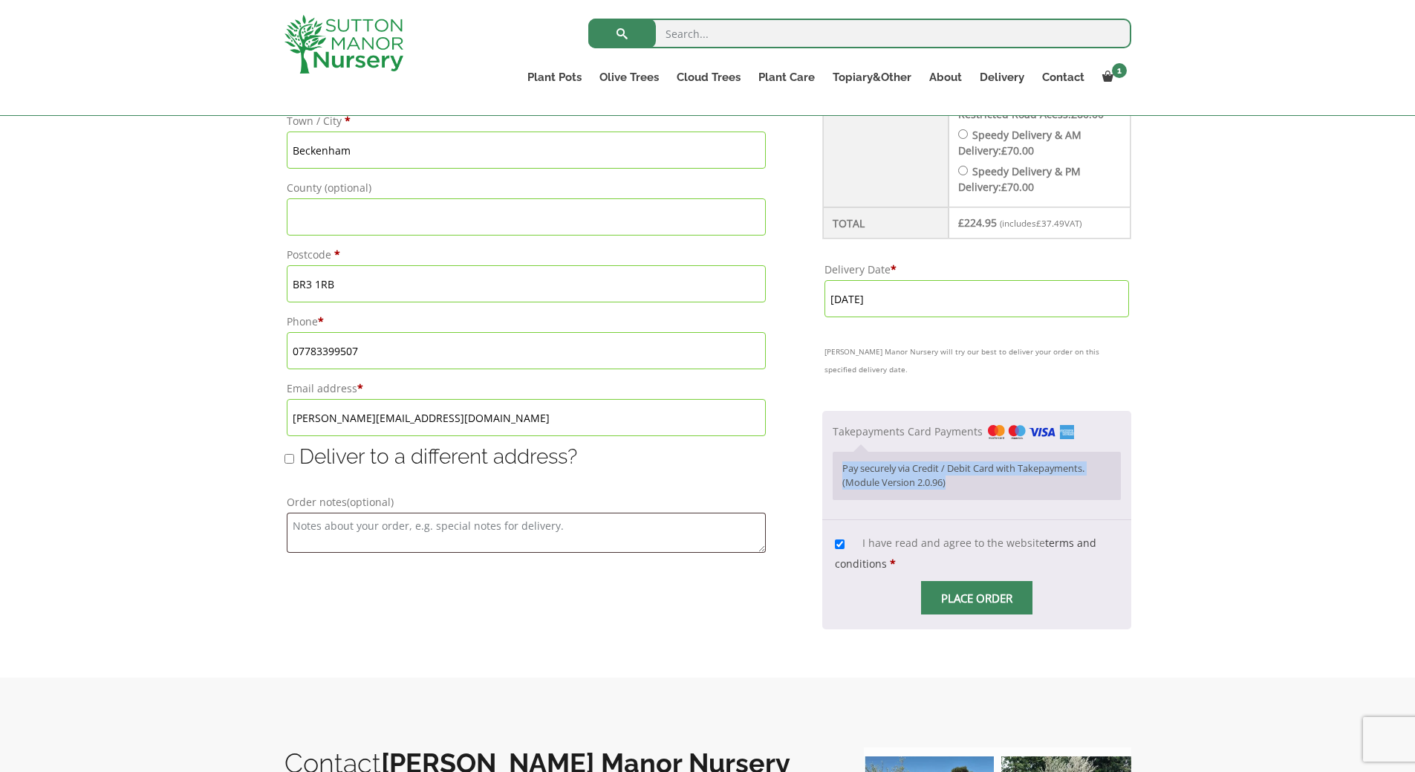
click at [981, 472] on p "Pay securely via Credit / Debit Card with Takepayments. (Module Version 2.0.96)" at bounding box center [976, 475] width 269 height 29
click at [1040, 474] on p "Pay securely via Credit / Debit Card with Takepayments. (Module Version 2.0.96)" at bounding box center [976, 475] width 269 height 29
click at [1087, 477] on p "Pay securely via Credit / Debit Card with Takepayments. (Module Version 2.0.96)" at bounding box center [976, 475] width 269 height 29
click at [1087, 541] on link "terms and conditions" at bounding box center [965, 553] width 261 height 35
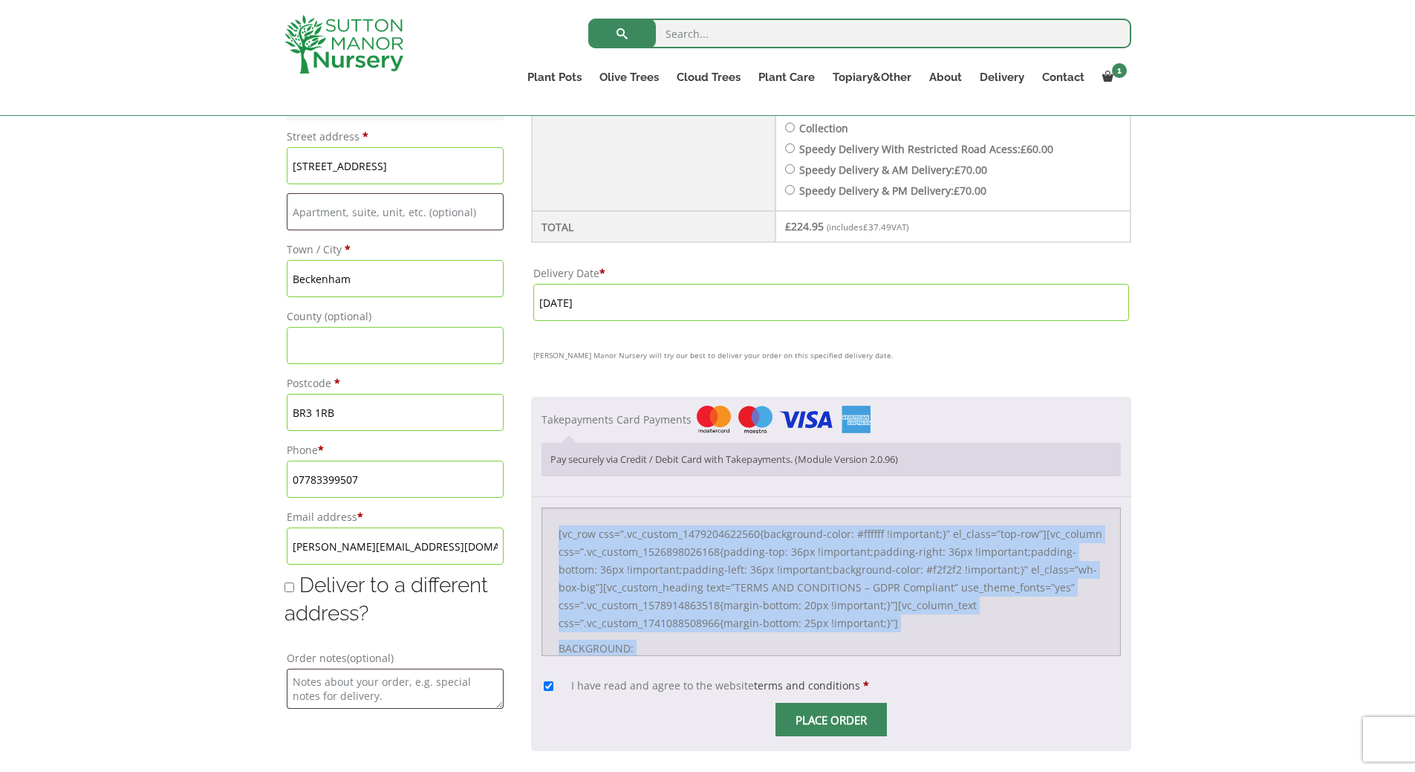
scroll to position [643, 0]
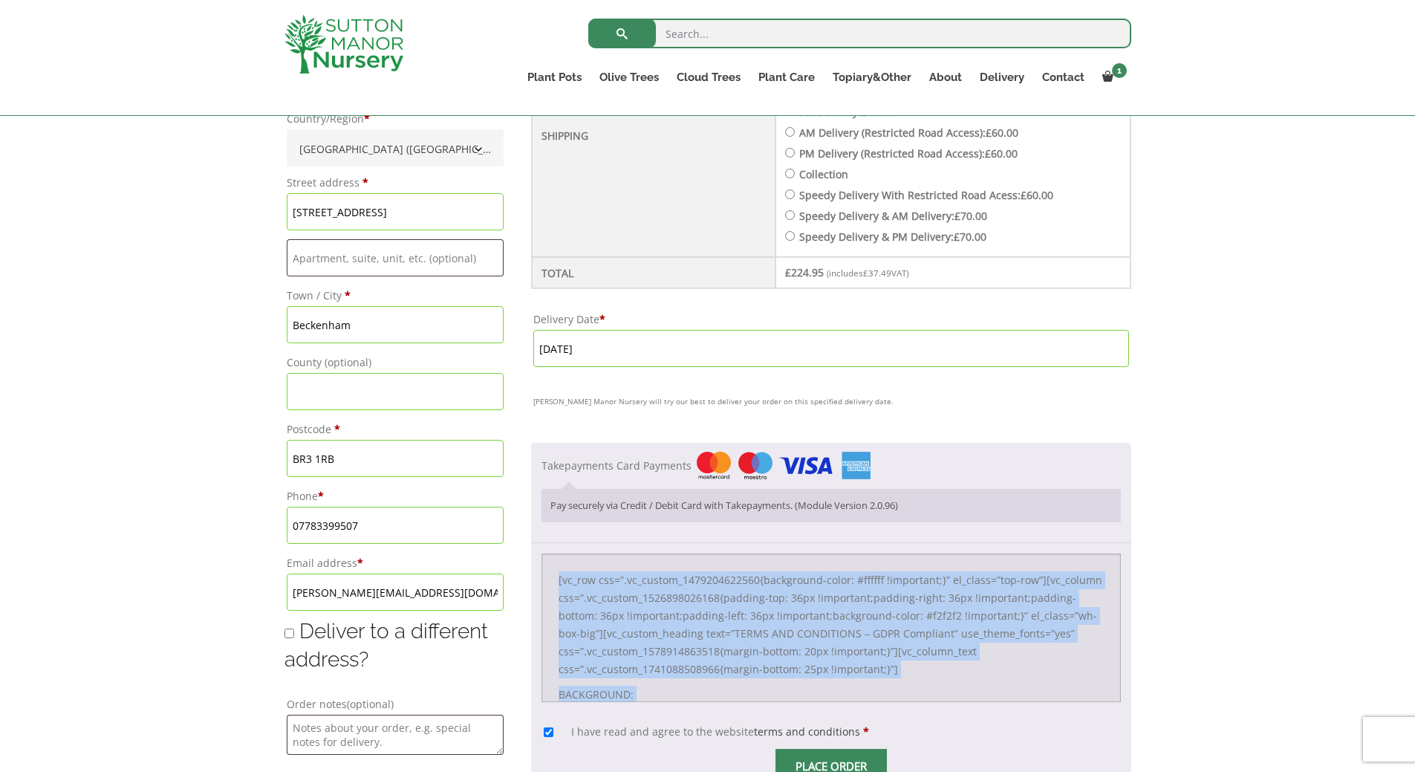
click at [779, 467] on img "Checkout" at bounding box center [784, 465] width 174 height 27
click at [0, 0] on input "Takepayments Card Payments" at bounding box center [0, 0] width 0 height 0
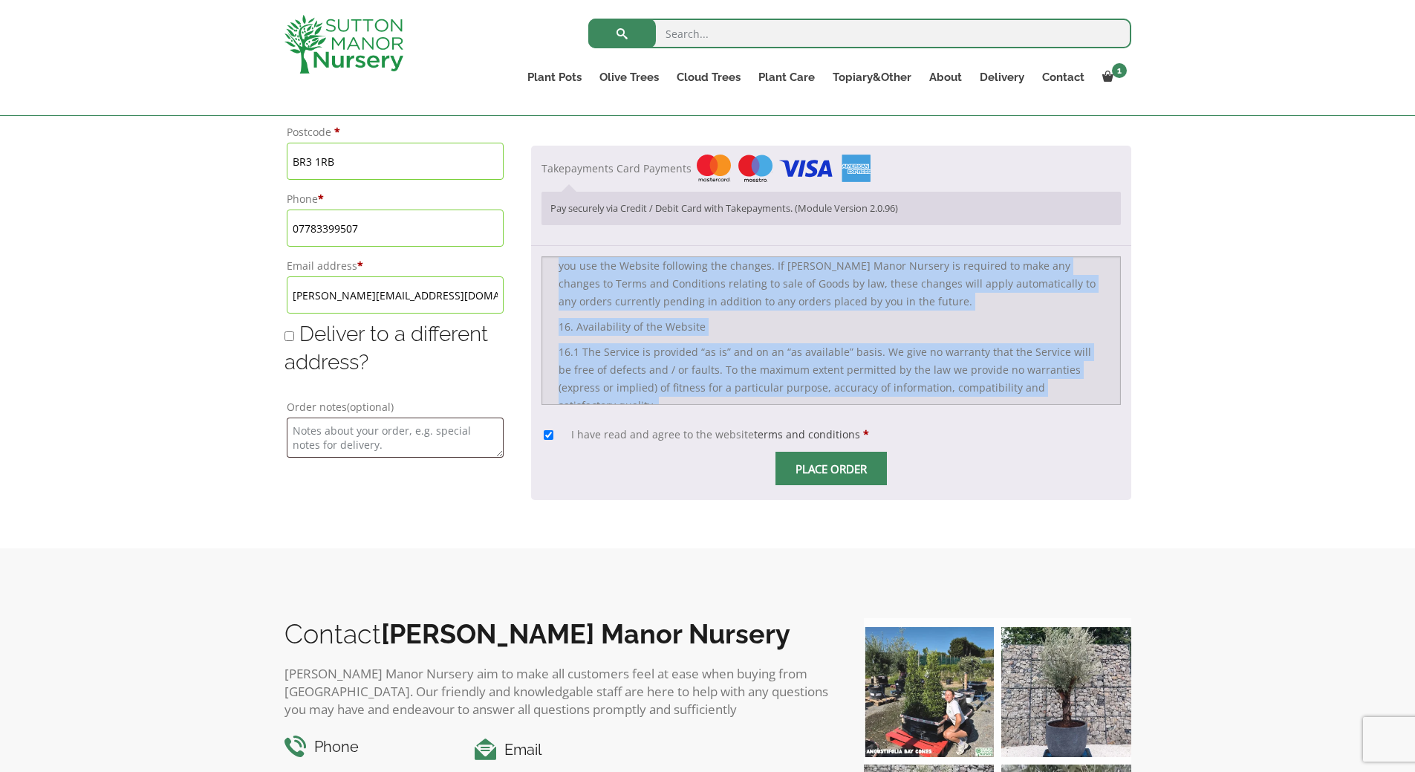
scroll to position [0, 0]
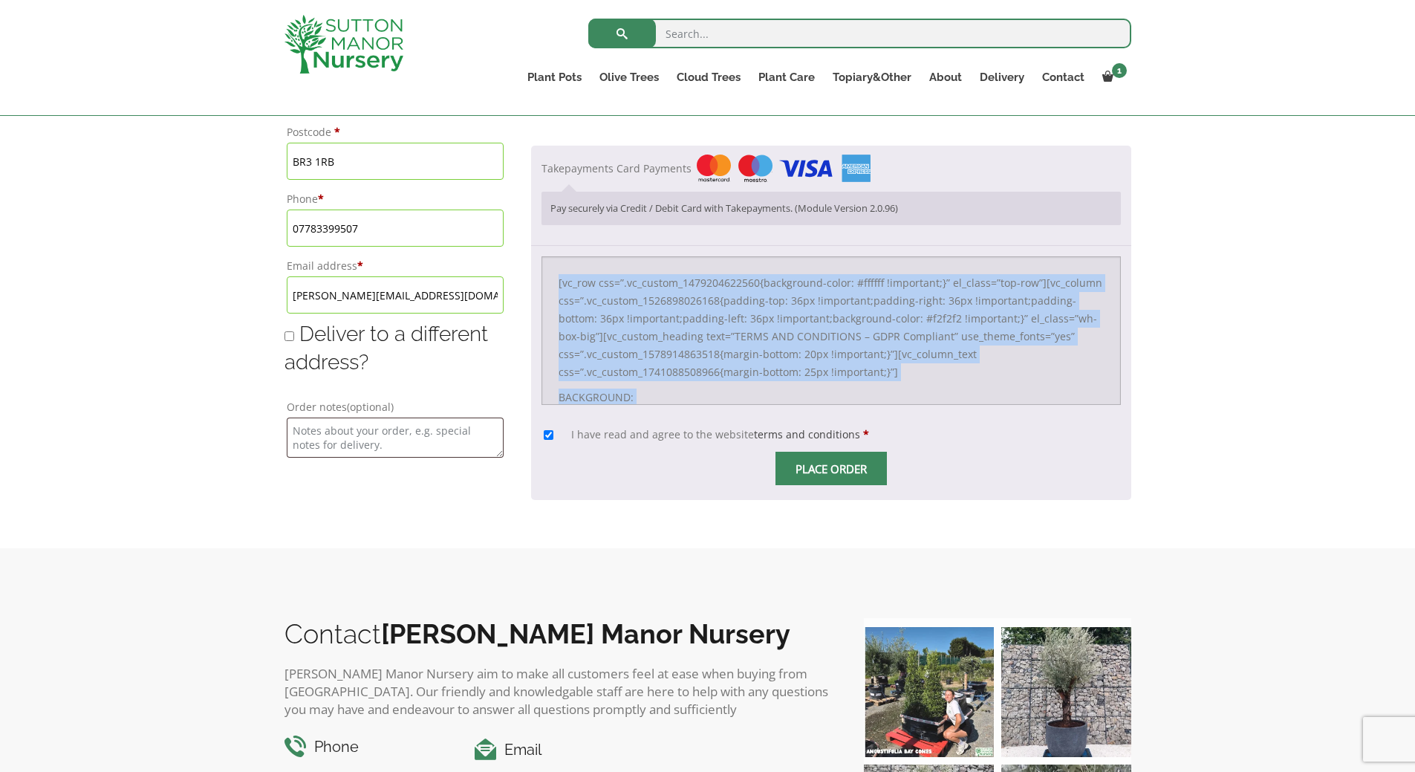
click at [776, 468] on input "Place order" at bounding box center [831, 468] width 111 height 33
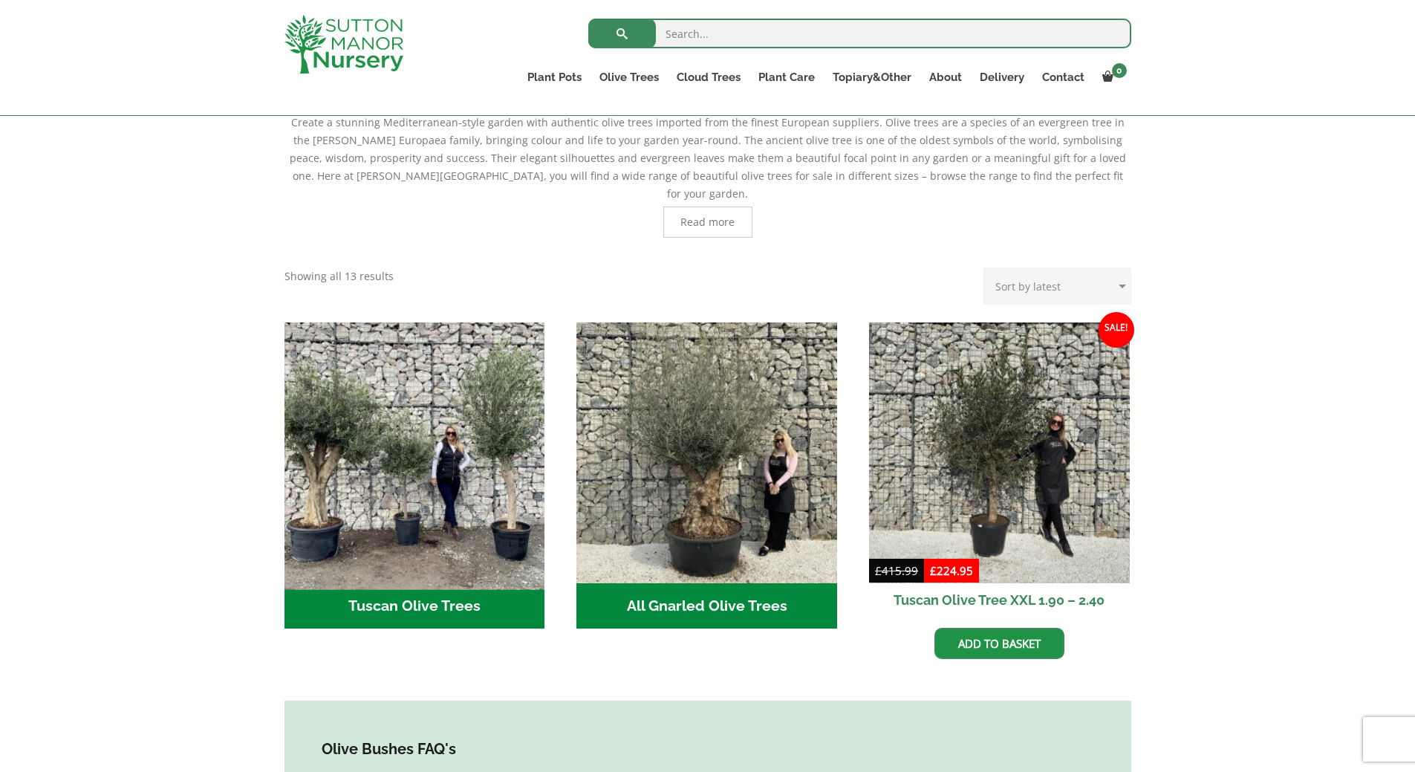
click at [429, 478] on img "Visit product category Tuscan Olive Trees" at bounding box center [414, 452] width 273 height 273
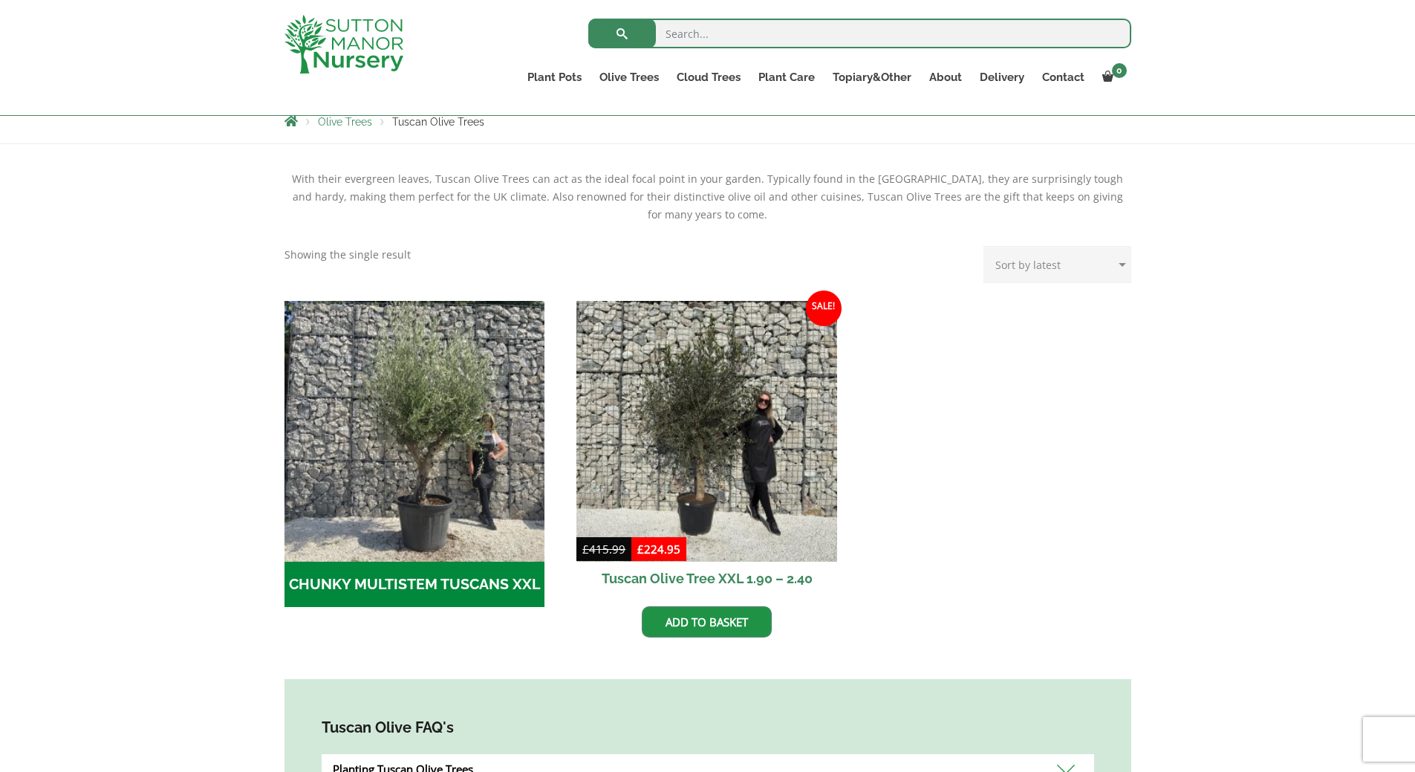
click at [477, 582] on h2 "CHUNKY MULTISTEM TUSCANS XXL (1)" at bounding box center [415, 585] width 261 height 46
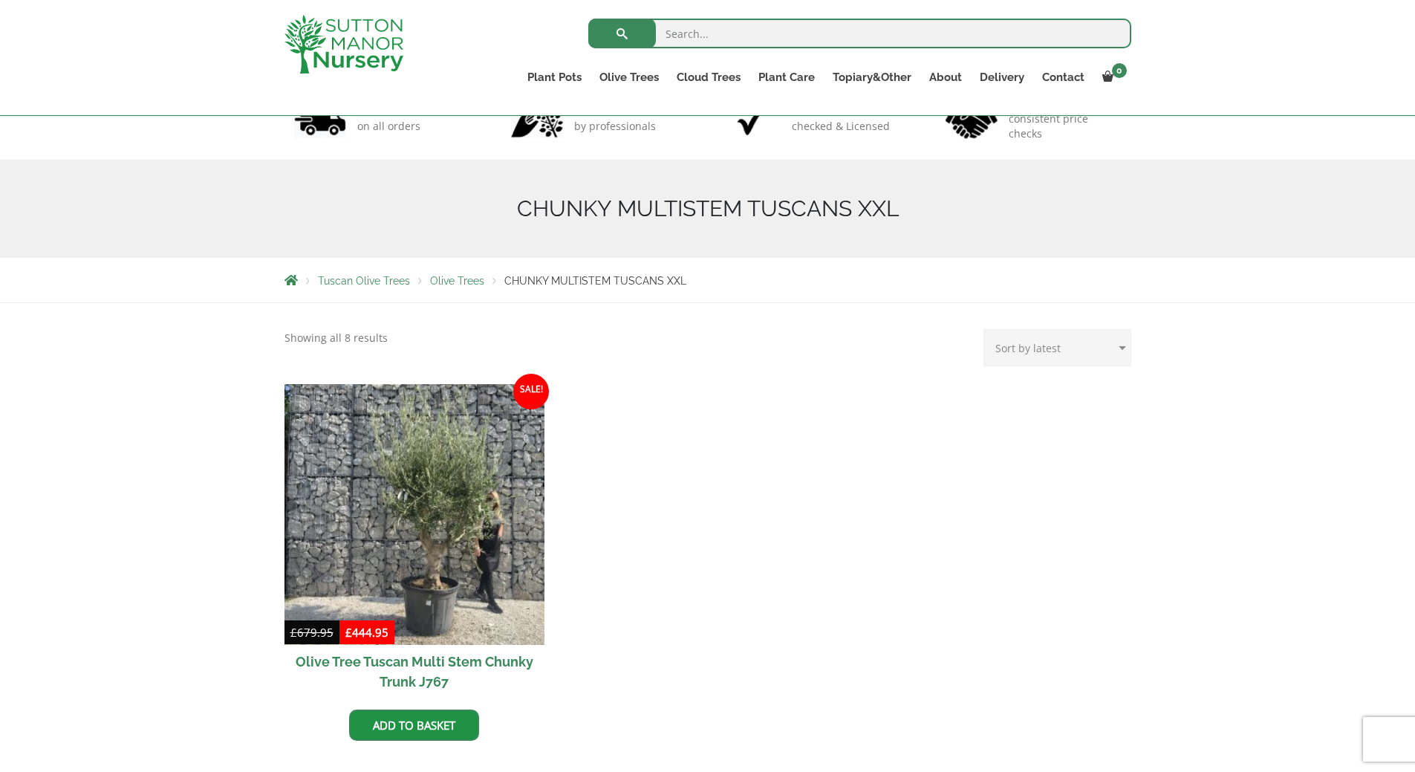
scroll to position [223, 0]
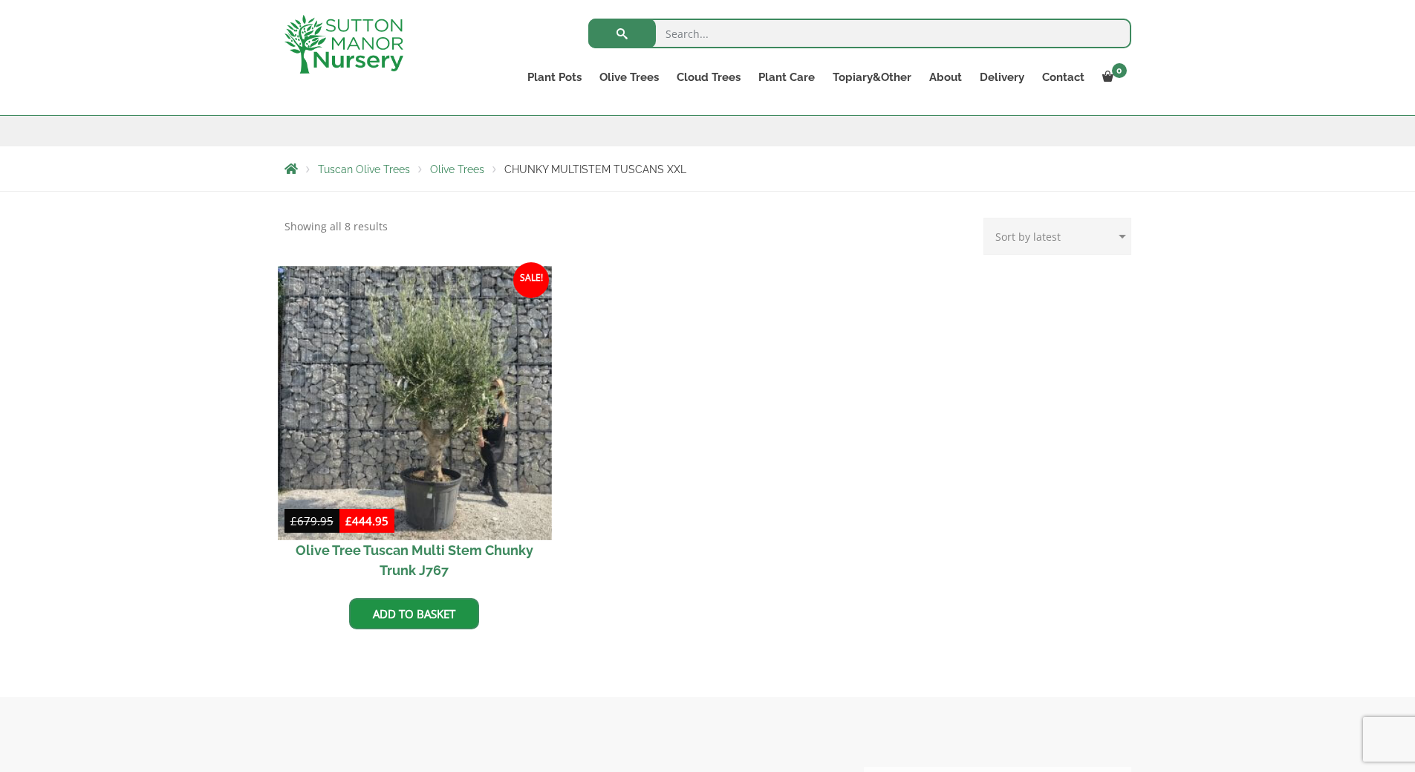
click at [469, 471] on img at bounding box center [414, 402] width 273 height 273
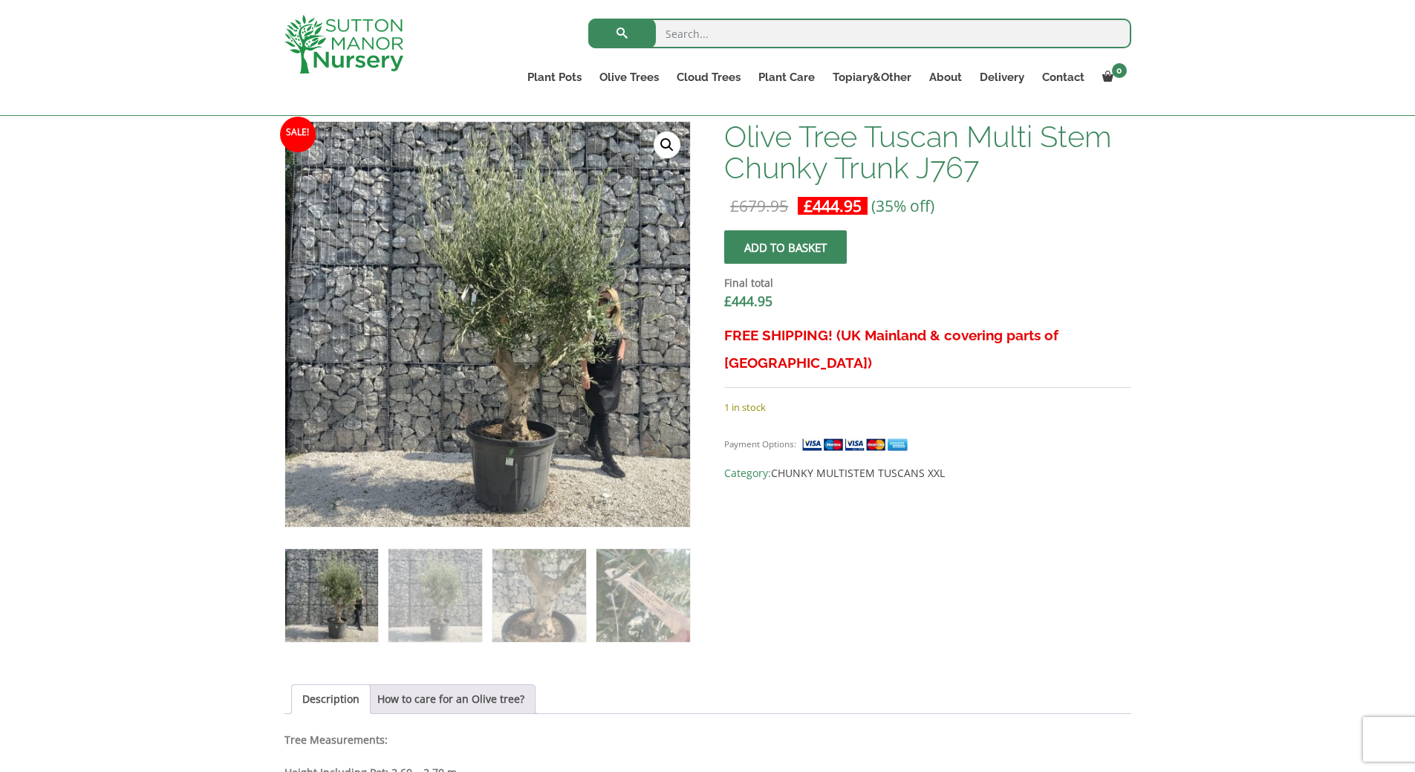
scroll to position [594, 0]
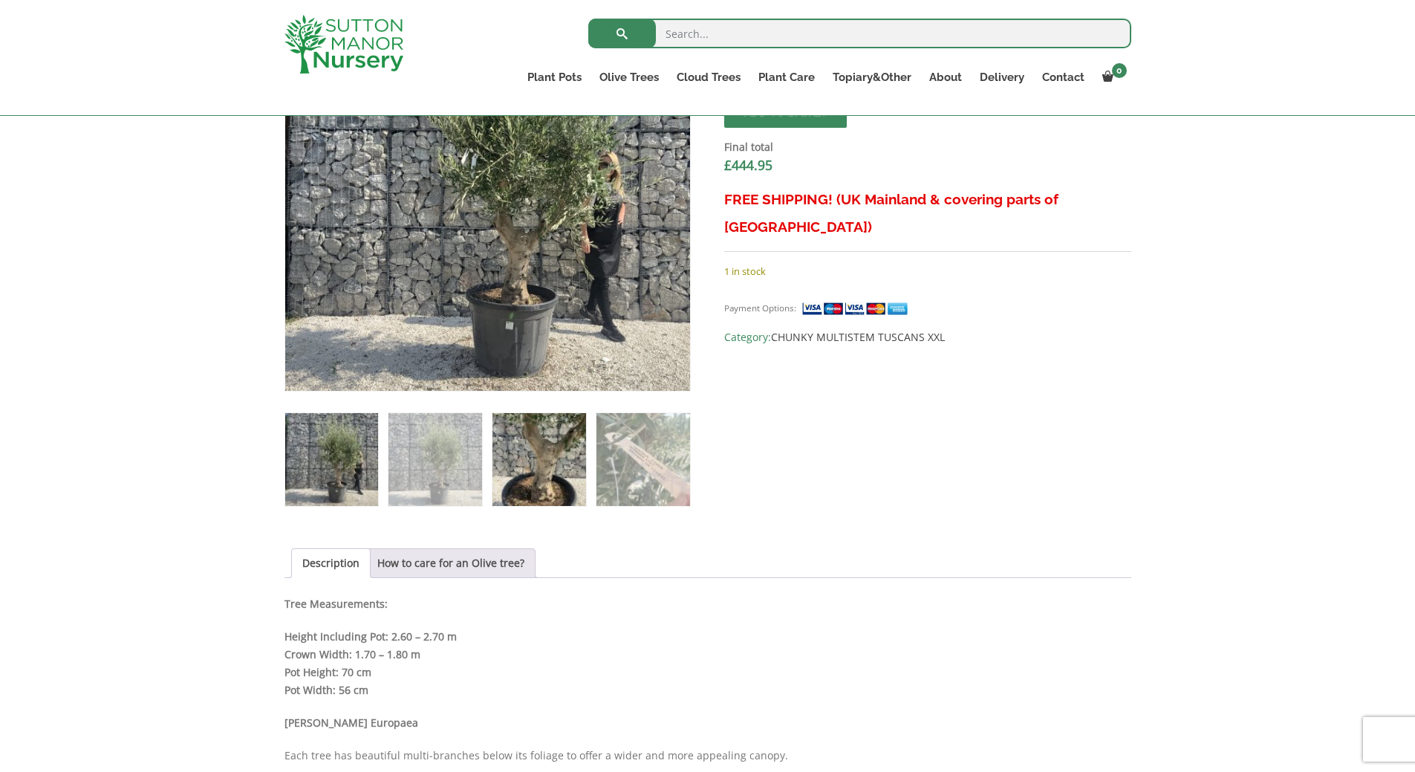
click at [551, 472] on img at bounding box center [539, 459] width 93 height 93
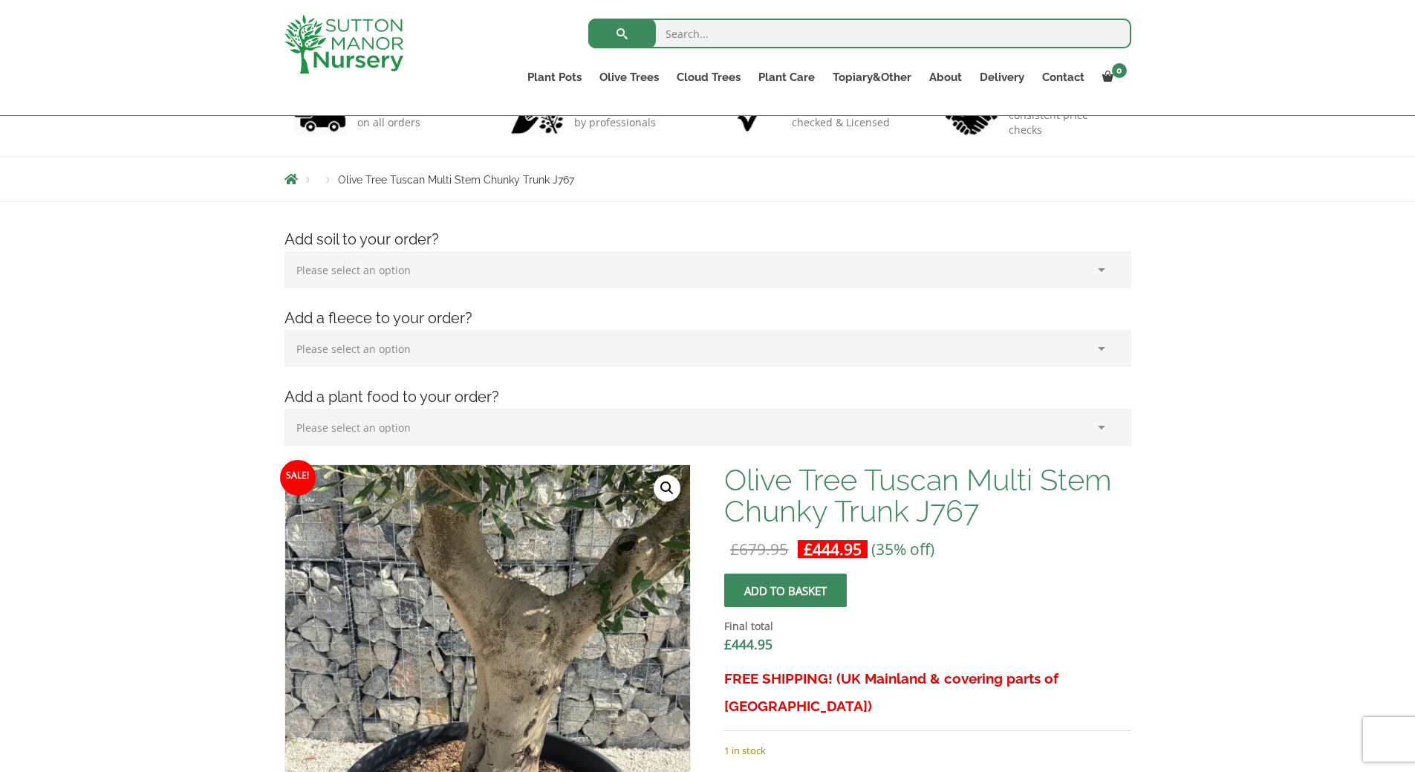
scroll to position [0, 0]
